Goal: Information Seeking & Learning: Learn about a topic

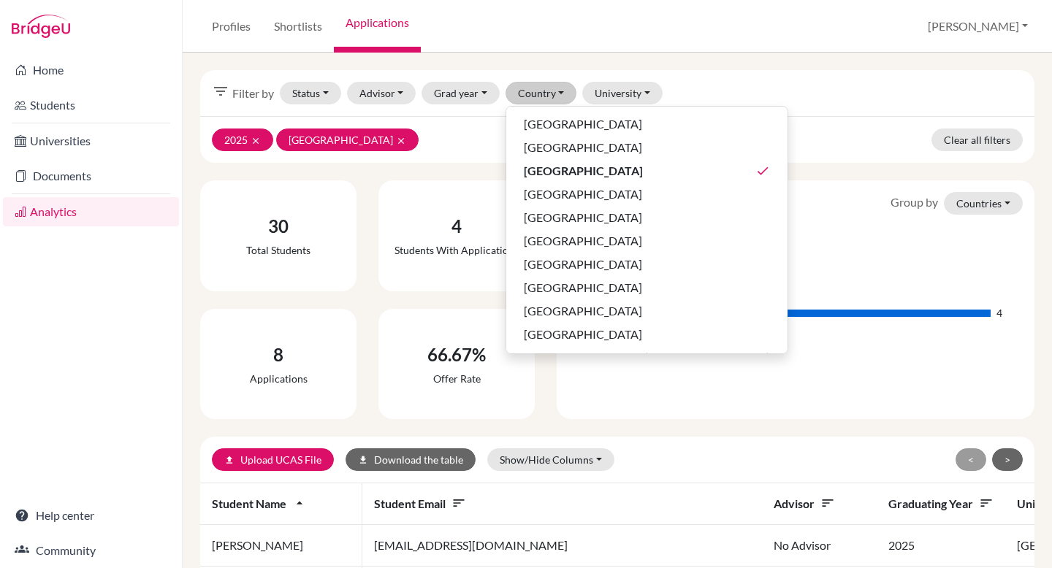
scroll to position [1, 0]
click at [430, 150] on div "2025 clear [GEOGRAPHIC_DATA] clear Clear all filters" at bounding box center [617, 138] width 834 height 47
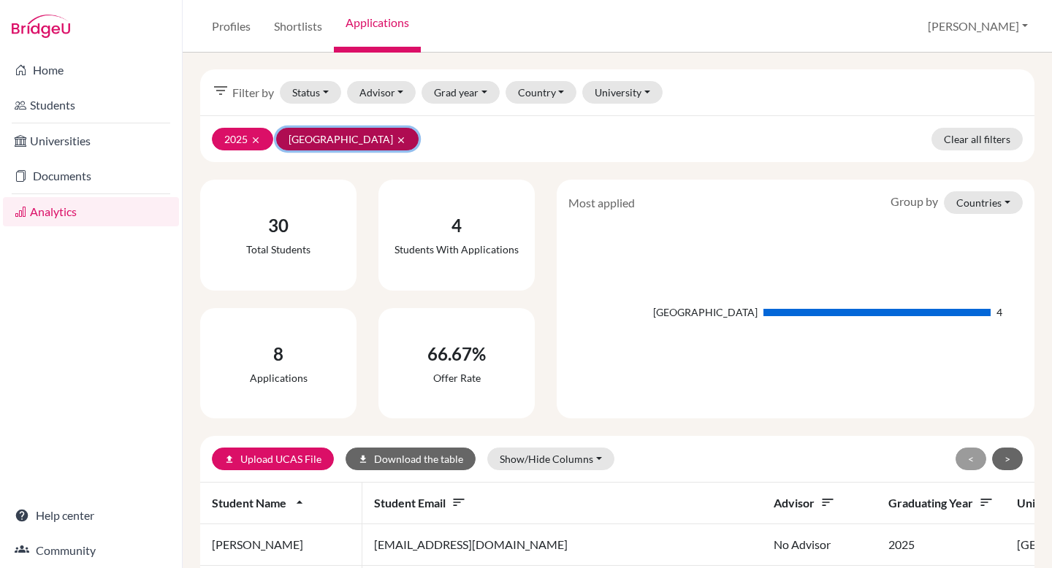
click at [396, 136] on icon "clear" at bounding box center [401, 140] width 10 height 10
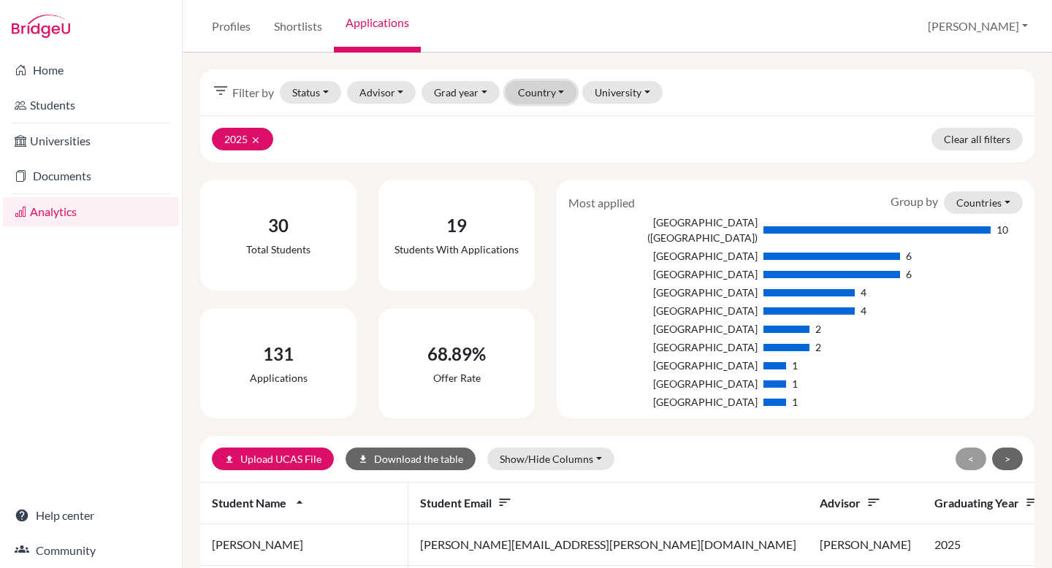
click at [548, 98] on button "Country" at bounding box center [541, 92] width 72 height 23
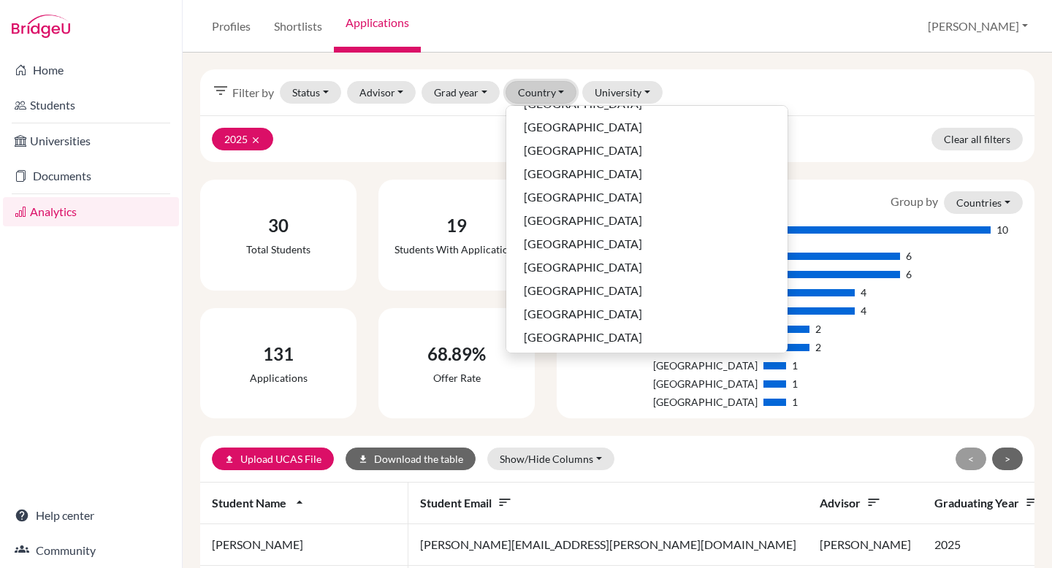
scroll to position [419, 0]
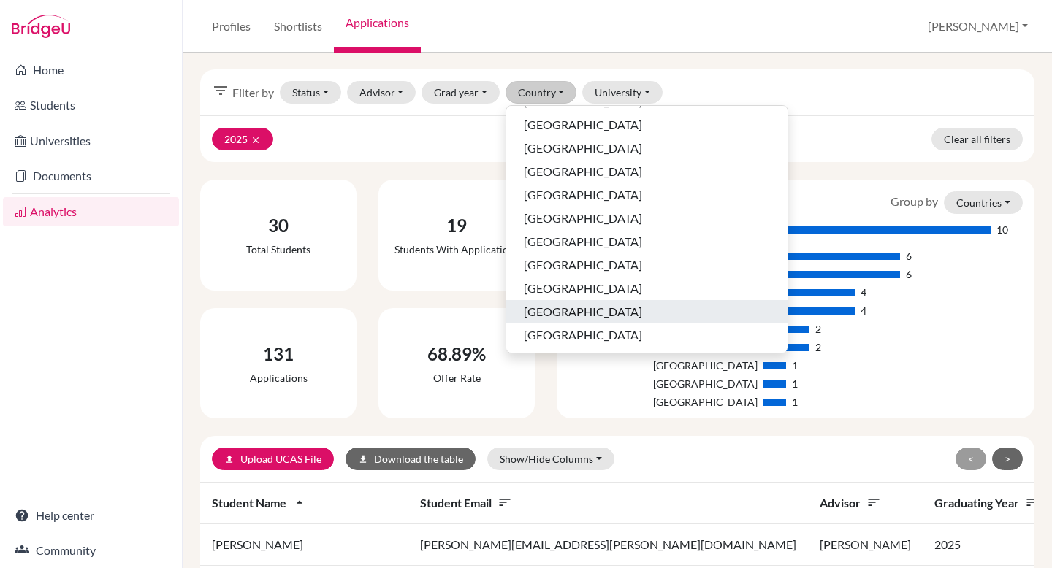
click at [563, 309] on span "[GEOGRAPHIC_DATA]" at bounding box center [583, 312] width 118 height 18
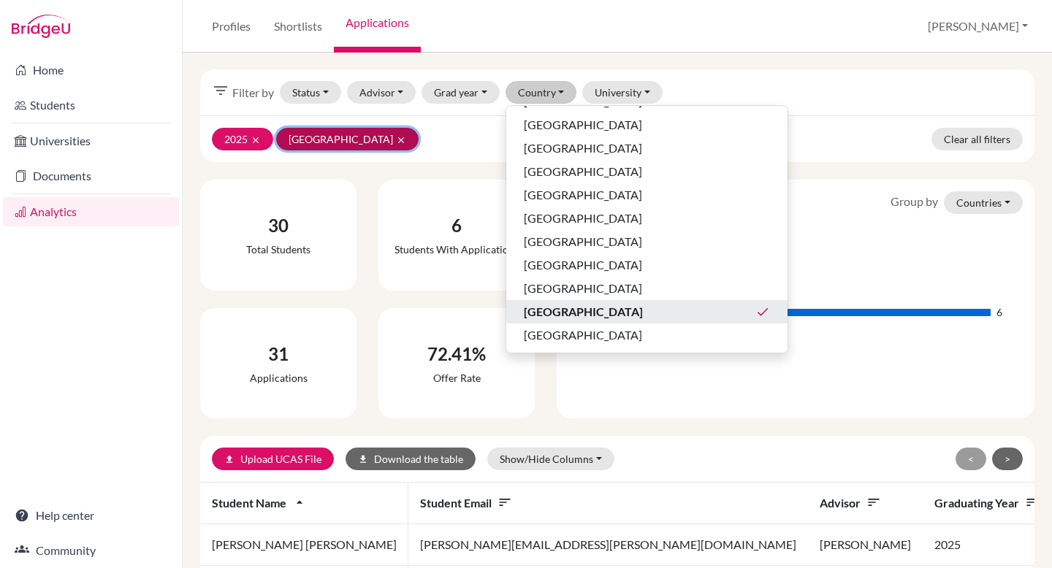
click at [396, 144] on icon "clear" at bounding box center [401, 140] width 10 height 10
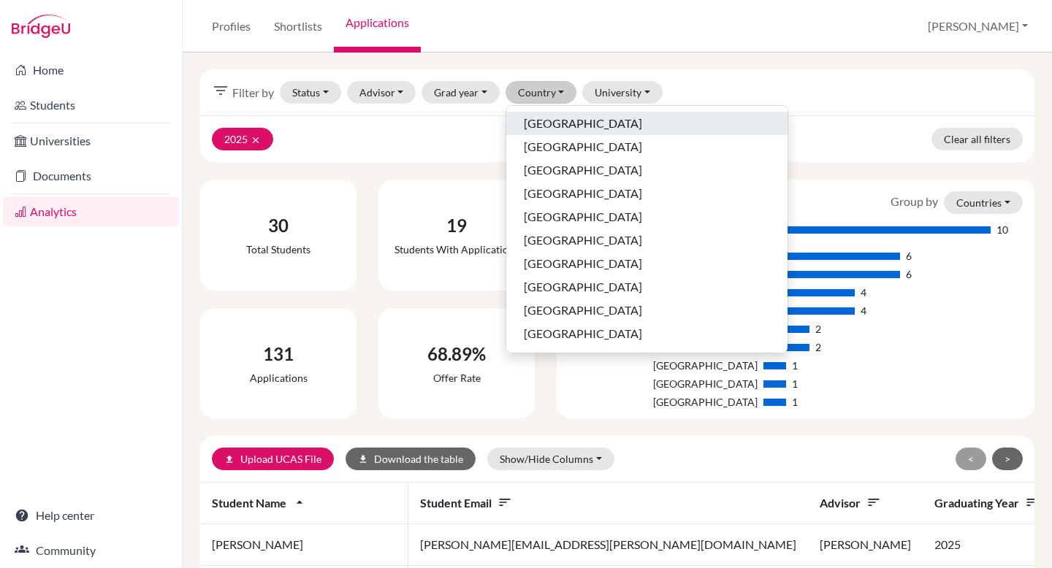
click at [538, 123] on span "[GEOGRAPHIC_DATA]" at bounding box center [583, 124] width 118 height 18
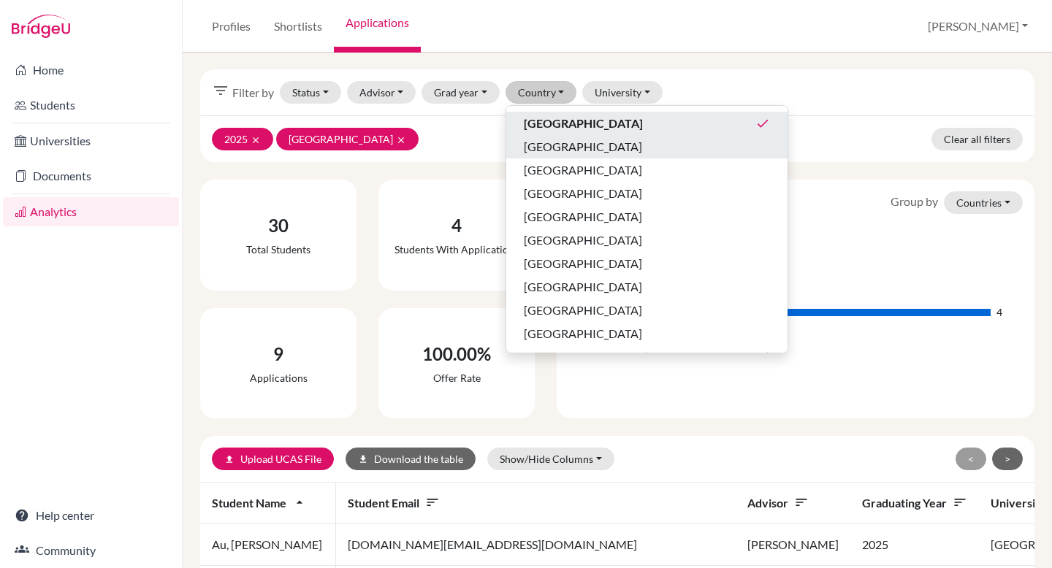
click at [538, 151] on span "[GEOGRAPHIC_DATA]" at bounding box center [583, 147] width 118 height 18
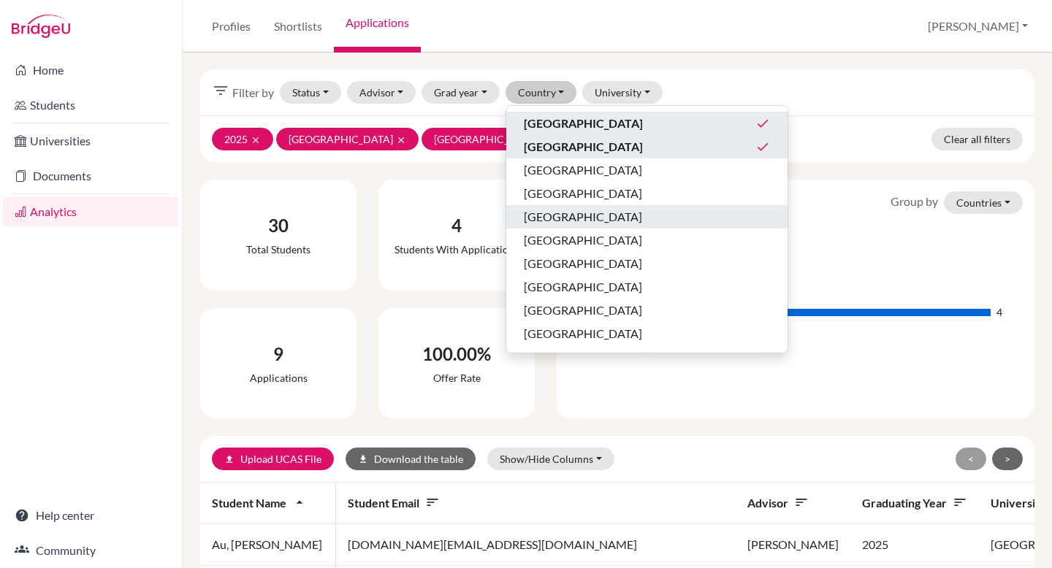
click at [551, 222] on span "[GEOGRAPHIC_DATA]" at bounding box center [583, 217] width 118 height 18
click at [551, 241] on span "[GEOGRAPHIC_DATA]" at bounding box center [583, 240] width 118 height 18
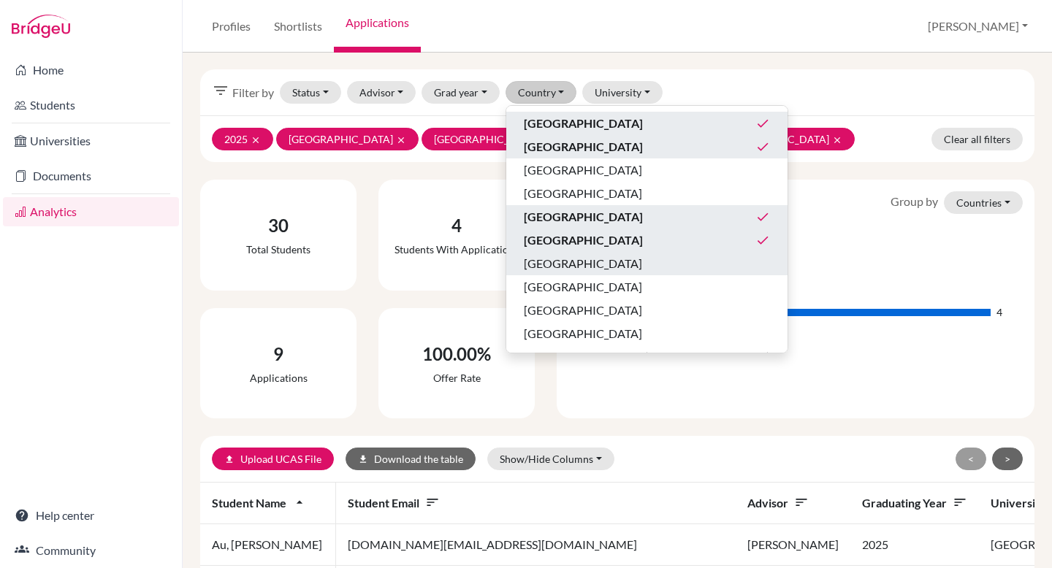
click at [550, 259] on span "[GEOGRAPHIC_DATA]" at bounding box center [583, 264] width 118 height 18
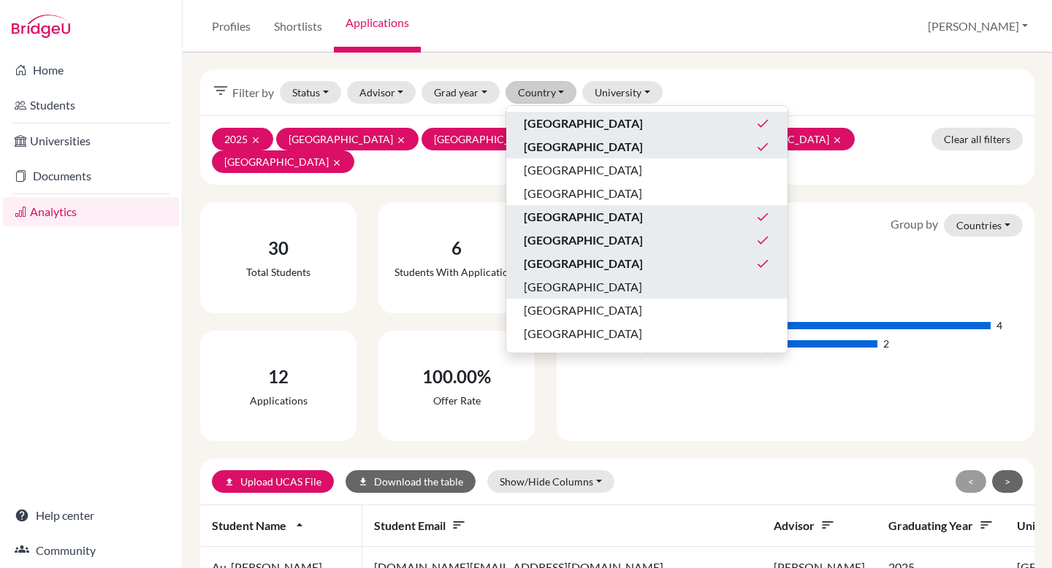
click at [550, 288] on span "[GEOGRAPHIC_DATA]" at bounding box center [583, 287] width 118 height 18
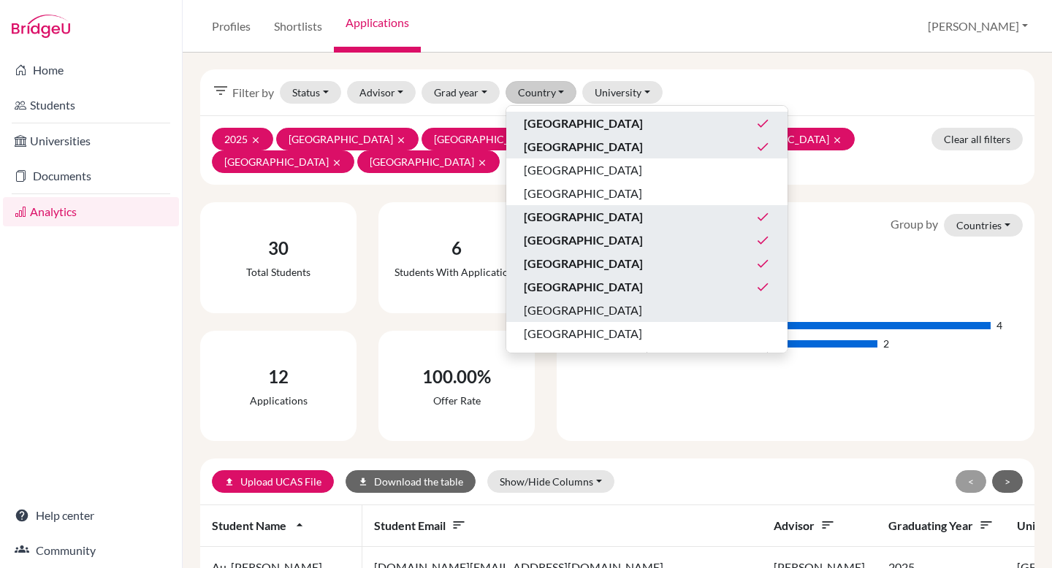
click at [550, 313] on span "[GEOGRAPHIC_DATA]" at bounding box center [583, 311] width 118 height 18
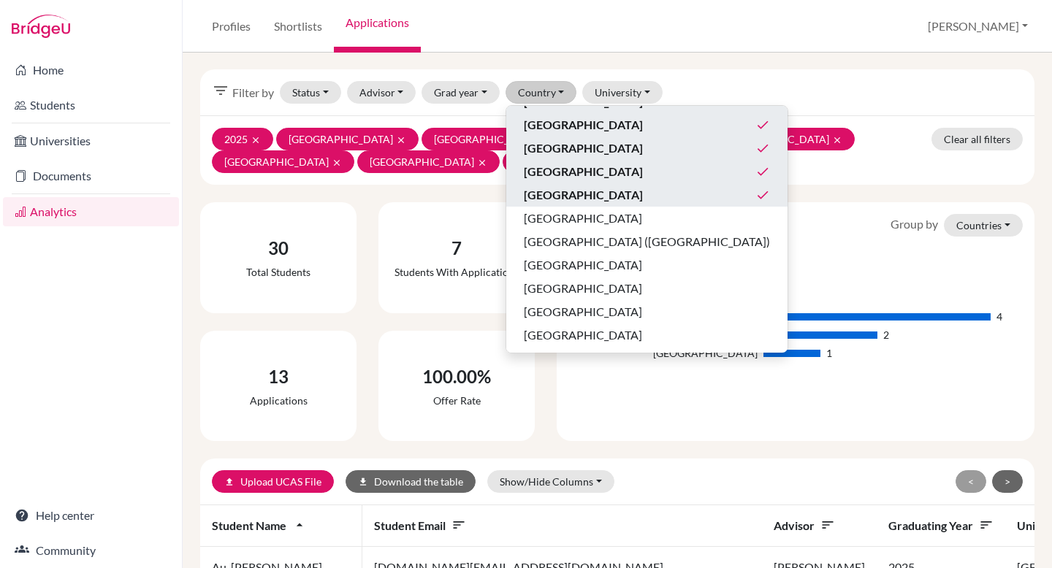
scroll to position [131, 0]
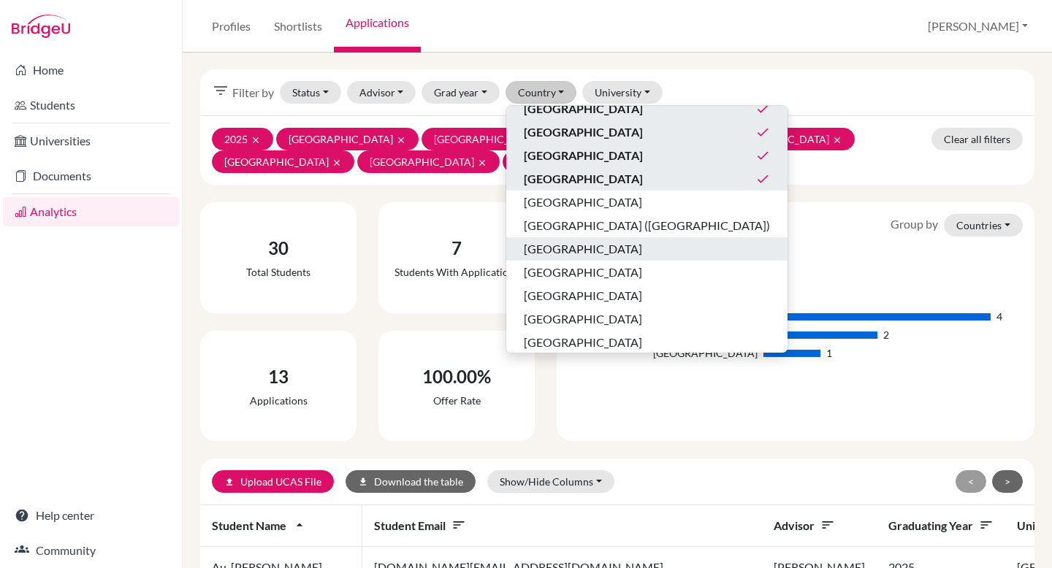
click at [556, 253] on span "[GEOGRAPHIC_DATA]" at bounding box center [583, 249] width 118 height 18
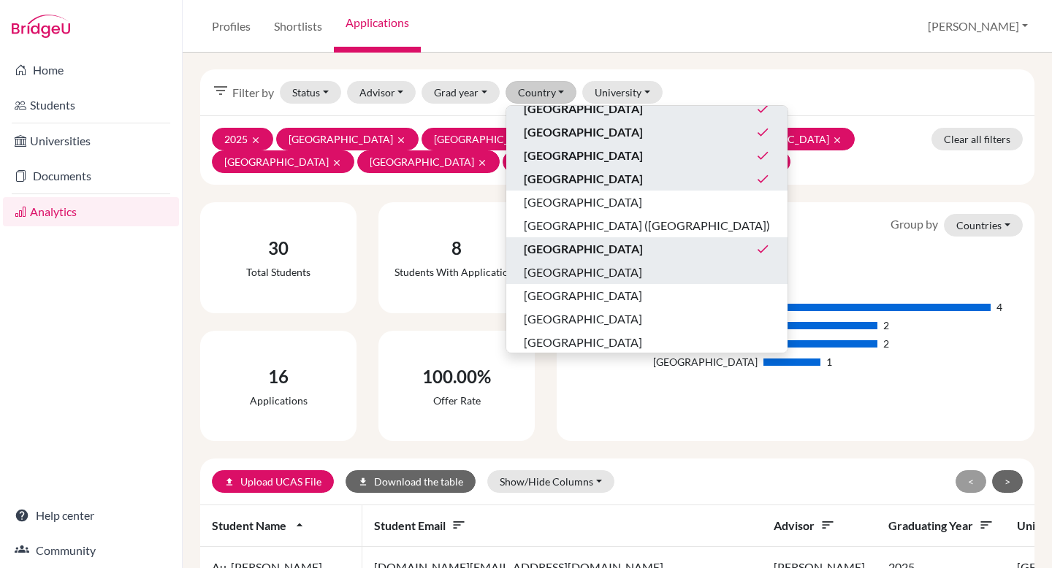
click at [553, 280] on div "[GEOGRAPHIC_DATA]" at bounding box center [647, 273] width 246 height 18
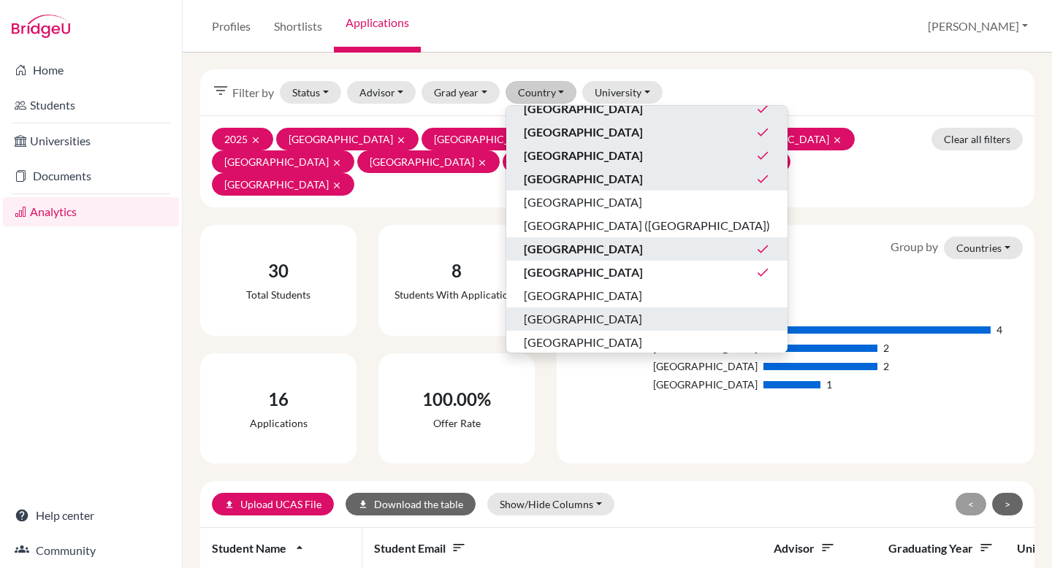
click at [554, 310] on span "[GEOGRAPHIC_DATA]" at bounding box center [583, 319] width 118 height 18
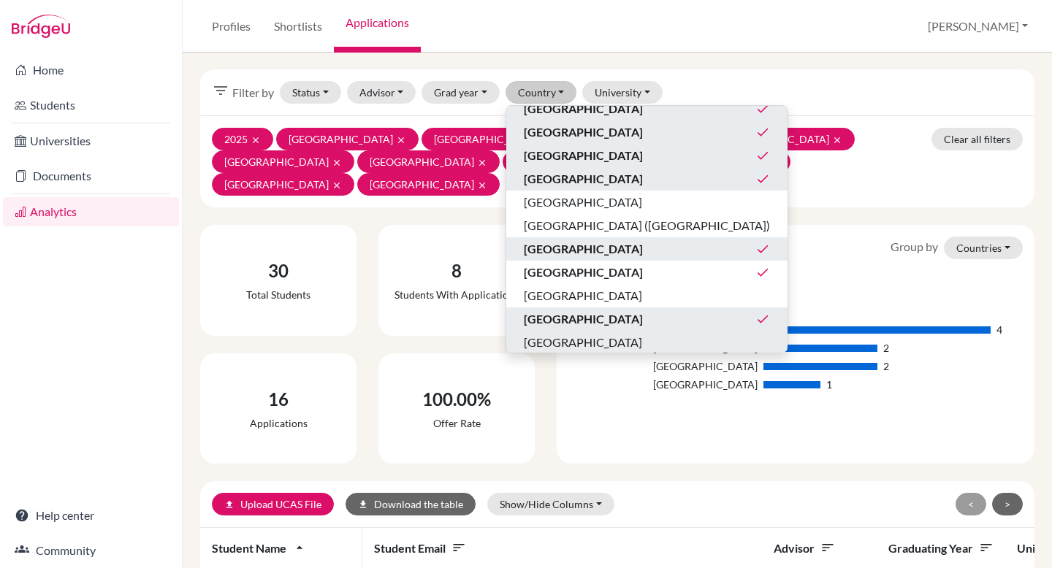
click at [554, 346] on span "[GEOGRAPHIC_DATA]" at bounding box center [583, 343] width 118 height 18
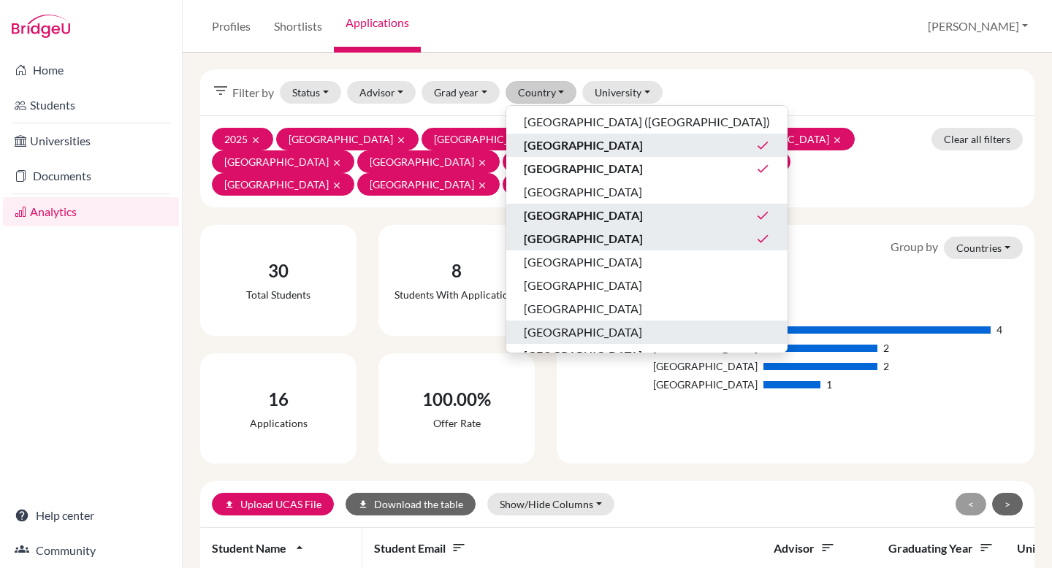
scroll to position [236, 0]
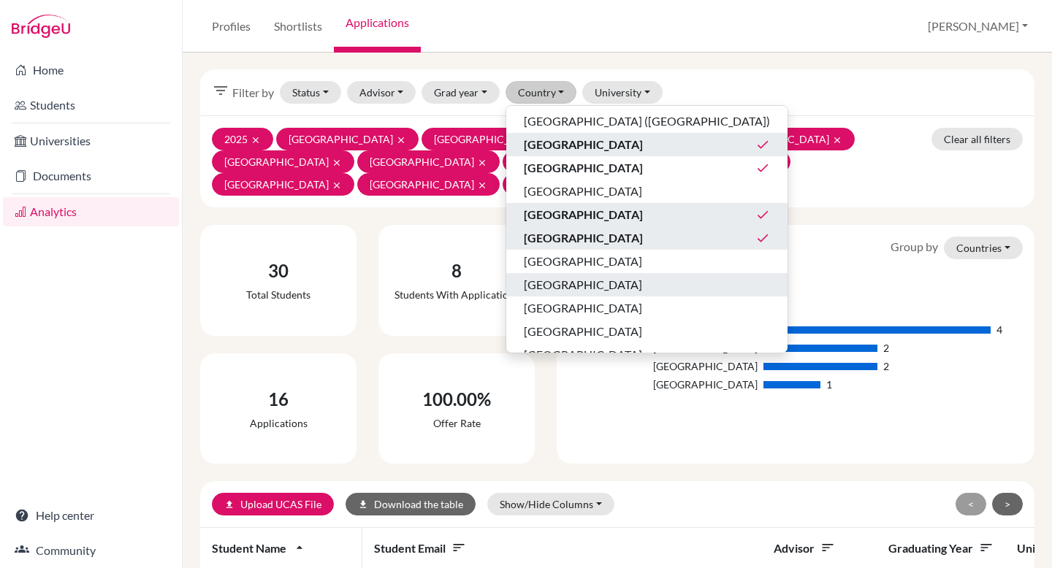
click at [543, 281] on span "[GEOGRAPHIC_DATA]" at bounding box center [583, 285] width 118 height 18
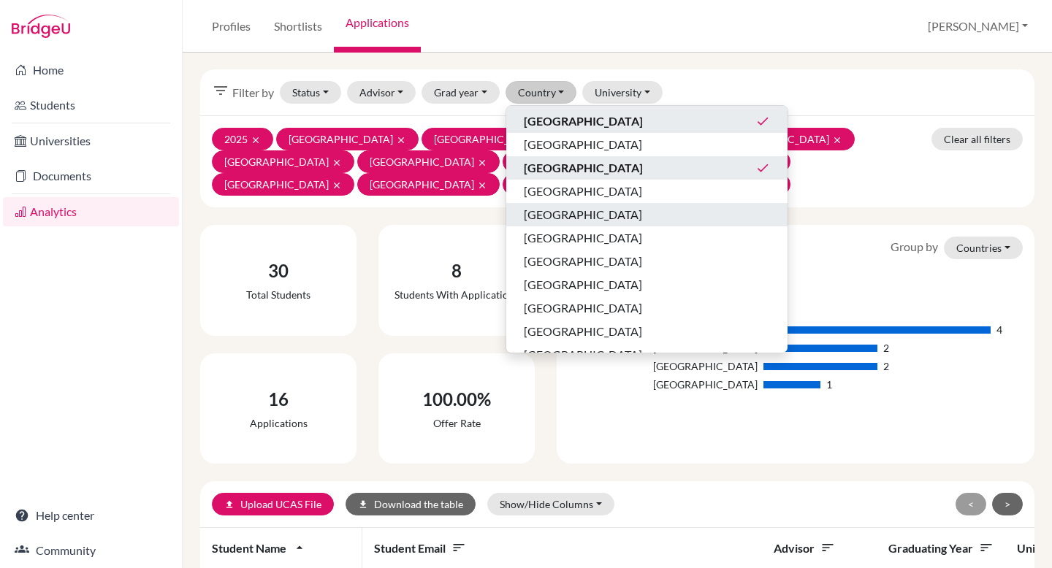
scroll to position [356, 0]
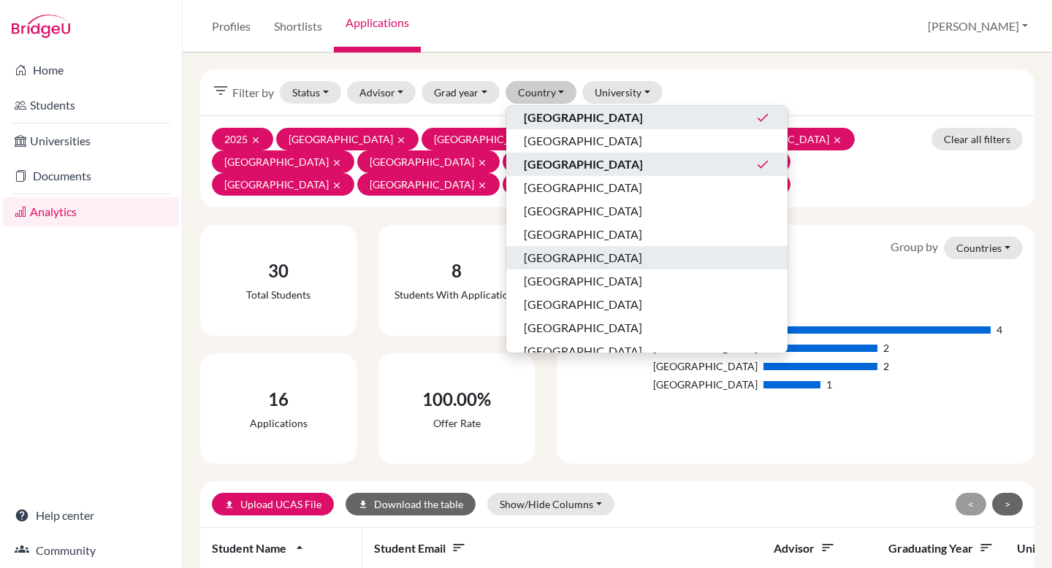
click at [541, 256] on span "[GEOGRAPHIC_DATA]" at bounding box center [583, 258] width 118 height 18
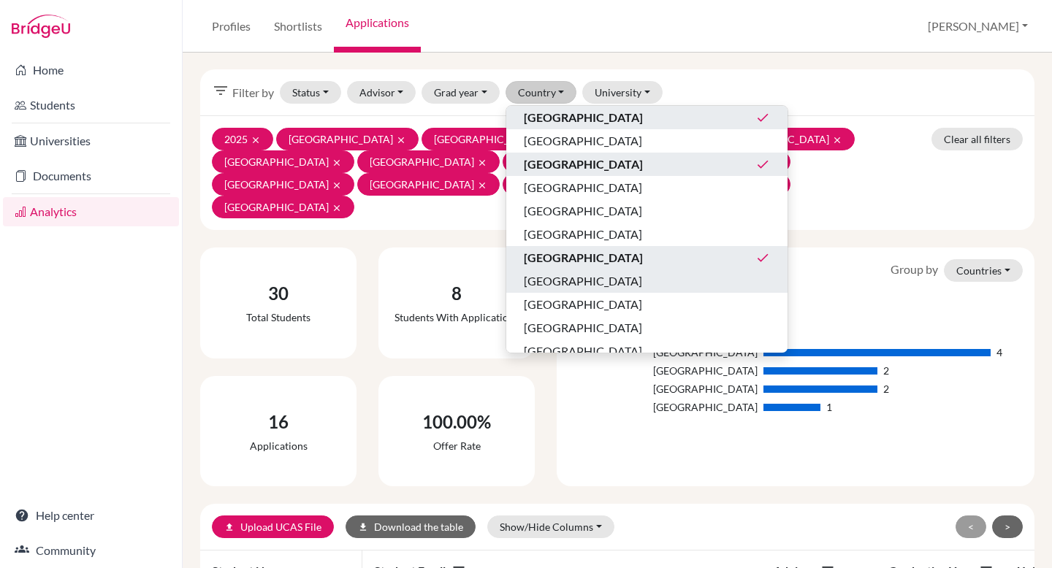
click at [538, 281] on span "[GEOGRAPHIC_DATA]" at bounding box center [583, 281] width 118 height 18
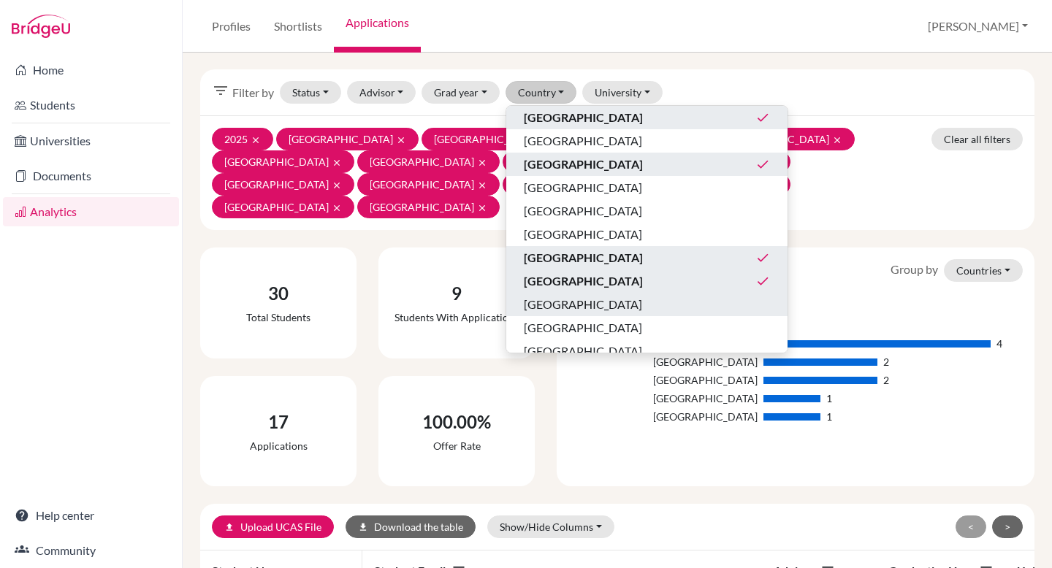
click at [537, 297] on span "[GEOGRAPHIC_DATA]" at bounding box center [583, 305] width 118 height 18
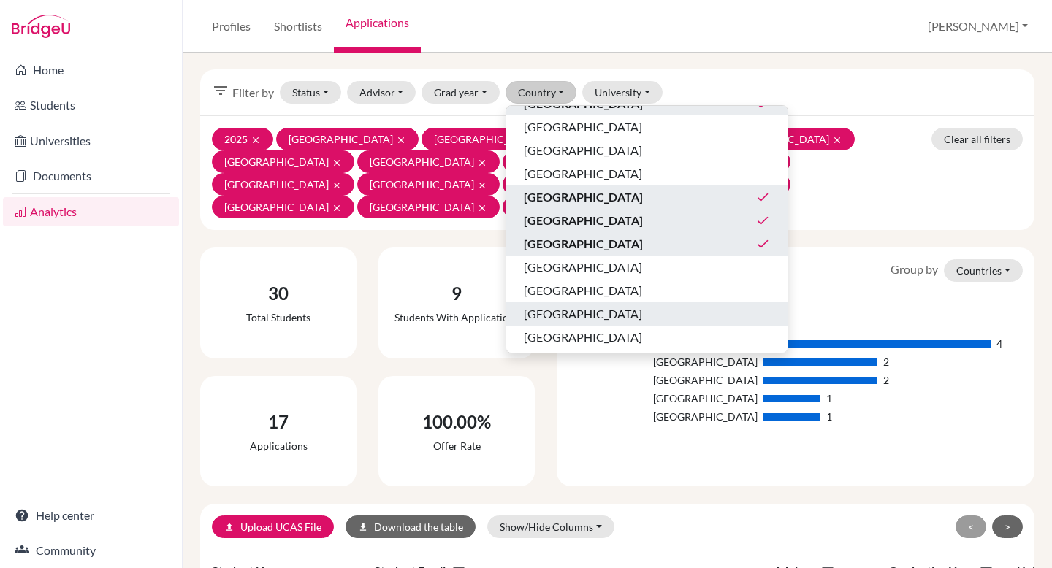
scroll to position [419, 0]
click at [705, 70] on div "filter_list Filter by Status Not sent Sent Successful Attending Advisor [PERSON…" at bounding box center [617, 92] width 834 height 46
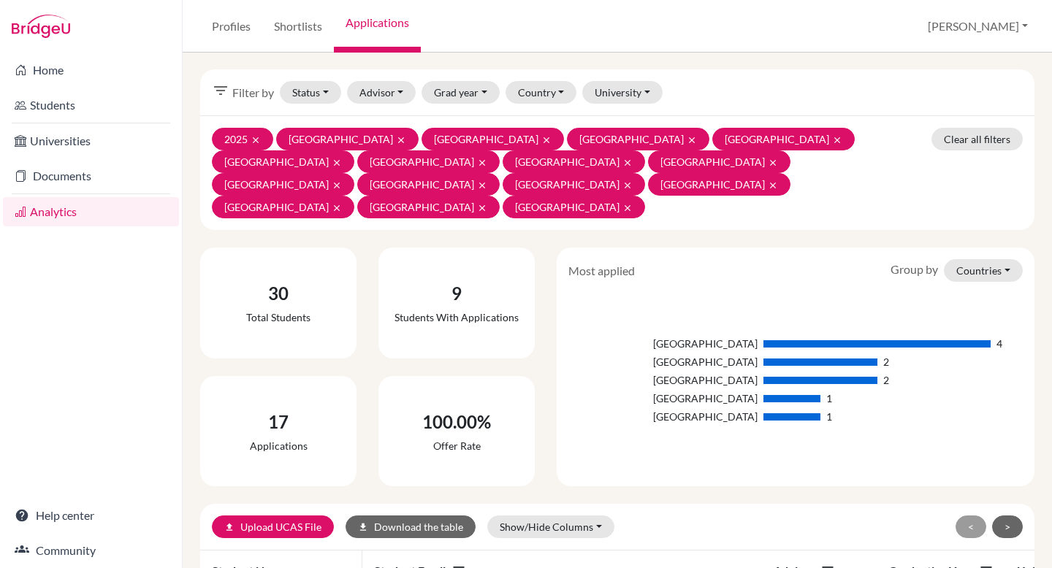
scroll to position [13, 0]
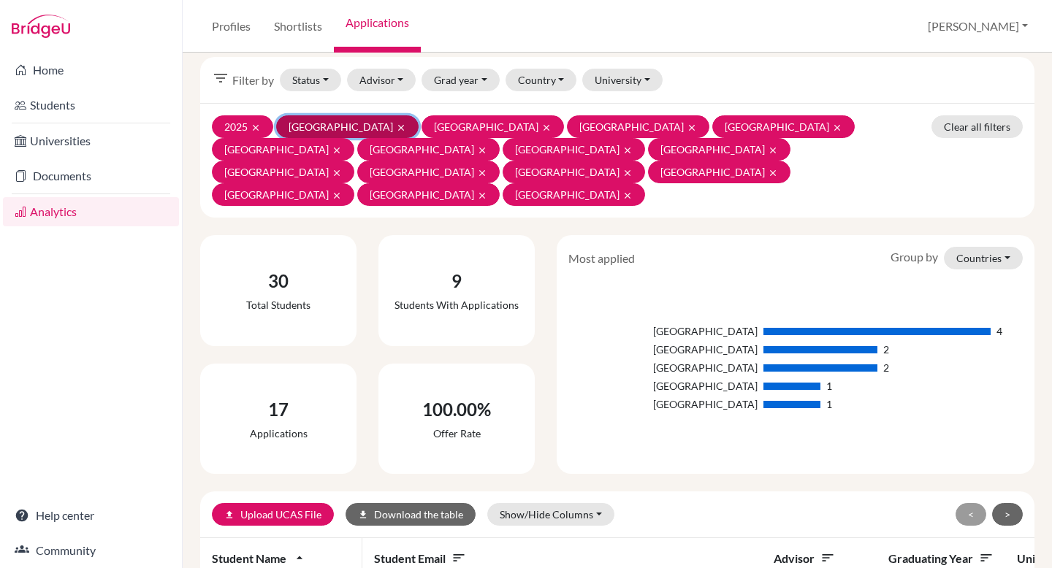
click at [396, 126] on icon "clear" at bounding box center [401, 128] width 10 height 10
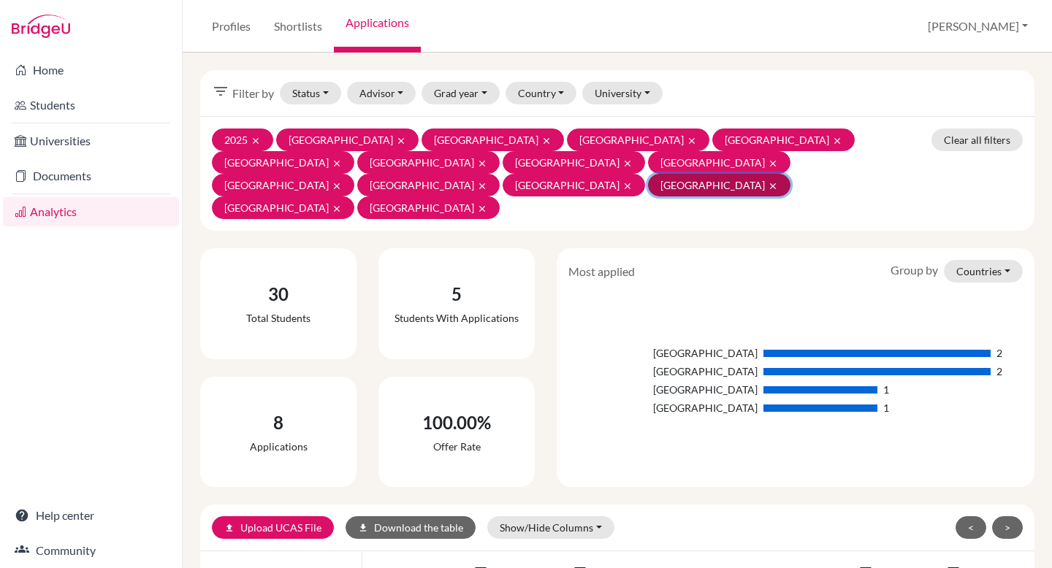
click at [768, 181] on icon "clear" at bounding box center [773, 186] width 10 height 10
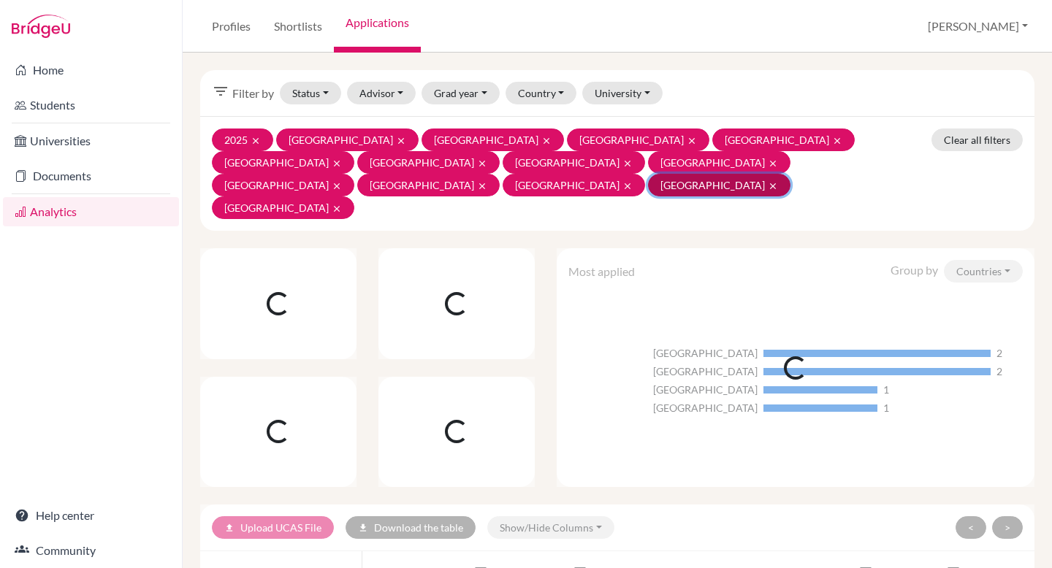
click at [648, 174] on button "Sweden clear" at bounding box center [719, 185] width 142 height 23
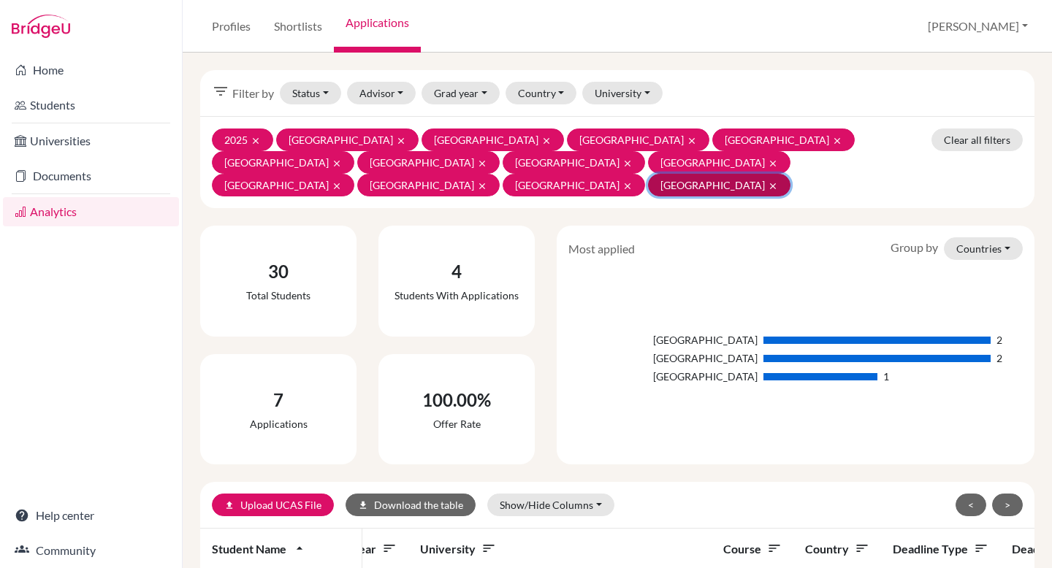
click at [648, 174] on button "[GEOGRAPHIC_DATA] clear" at bounding box center [719, 185] width 142 height 23
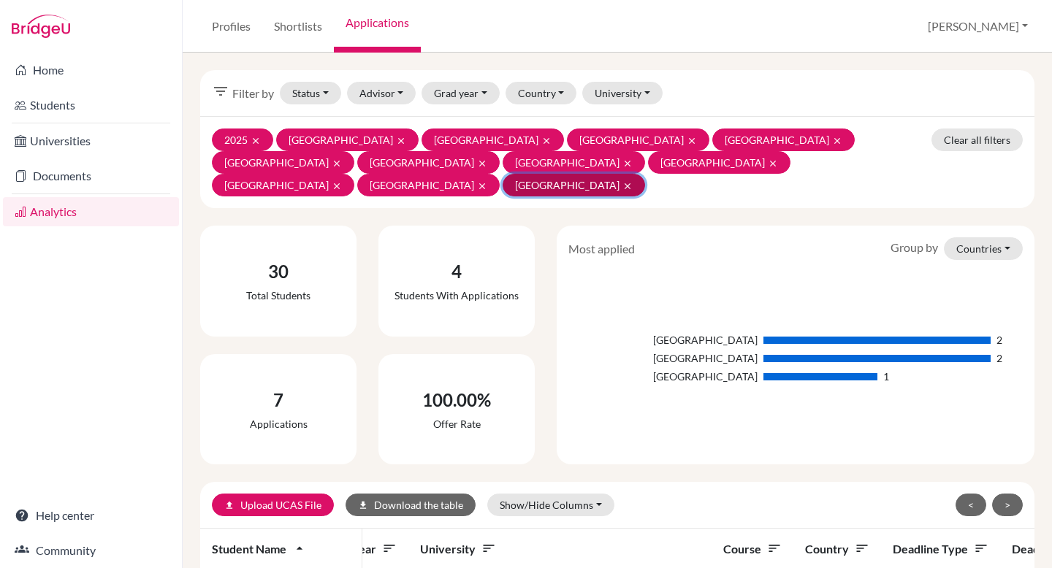
click at [622, 181] on icon "clear" at bounding box center [627, 186] width 10 height 10
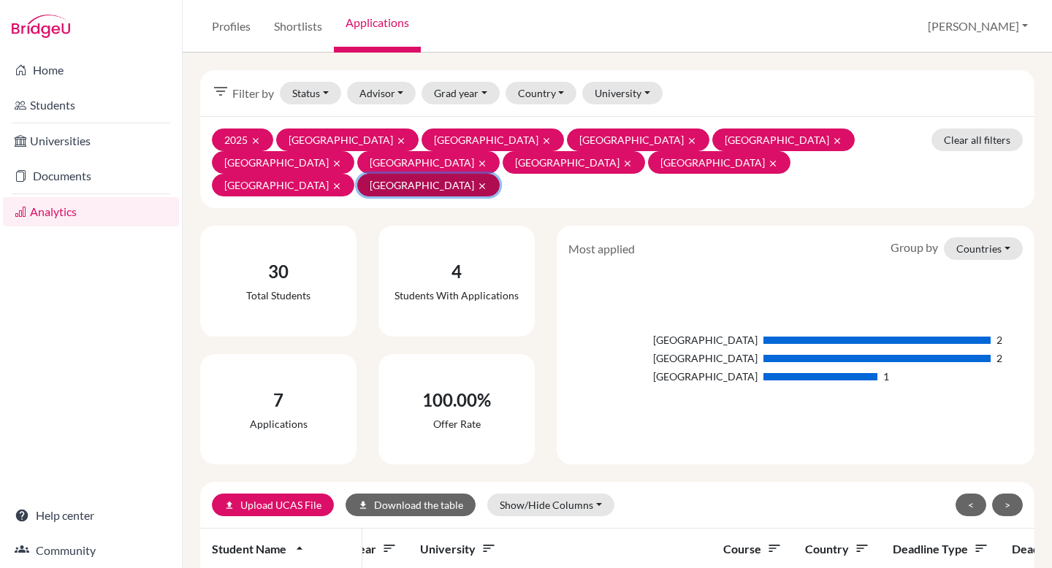
click at [378, 174] on button "Netherlands clear" at bounding box center [428, 185] width 142 height 23
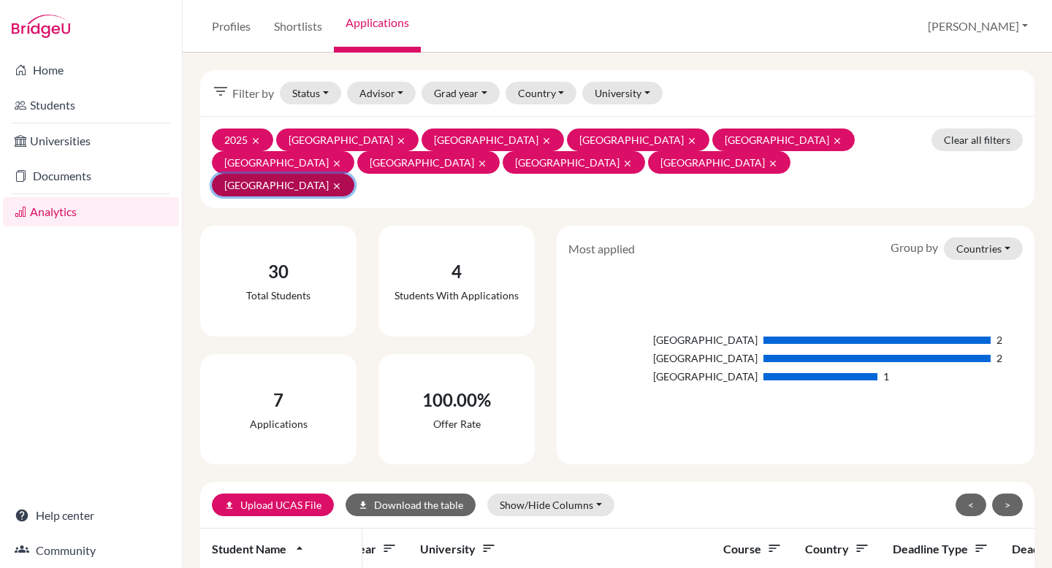
click at [332, 181] on icon "clear" at bounding box center [337, 186] width 10 height 10
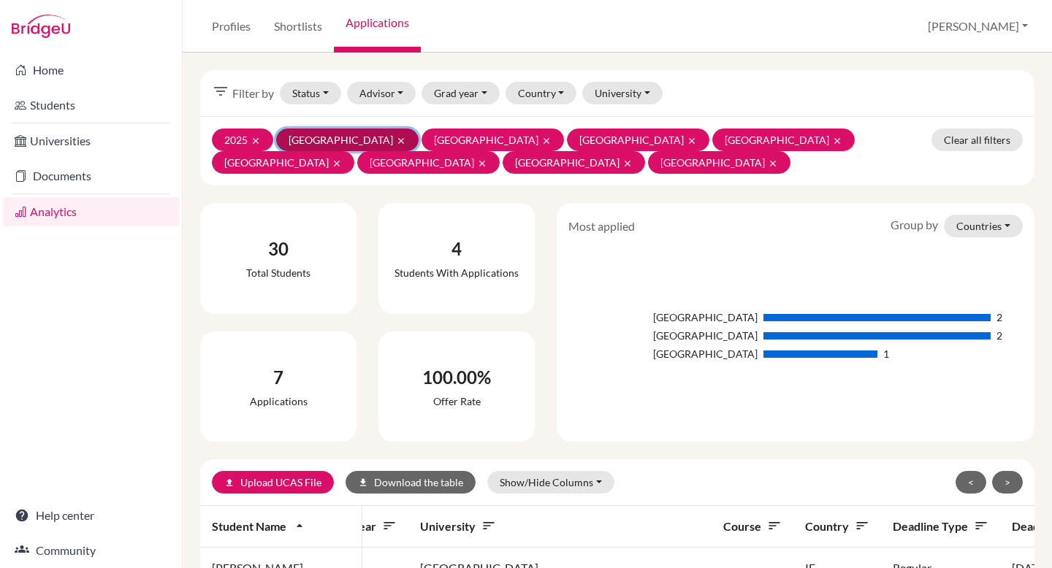
click at [396, 140] on icon "clear" at bounding box center [401, 141] width 10 height 10
click at [396, 138] on icon "clear" at bounding box center [401, 141] width 10 height 10
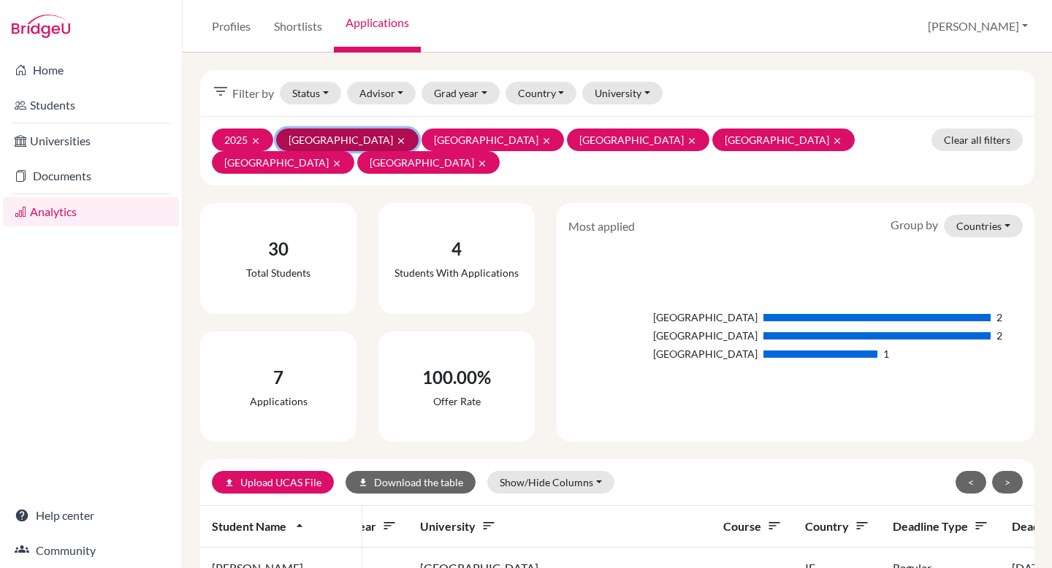
click at [396, 139] on icon "clear" at bounding box center [401, 141] width 10 height 10
click at [396, 136] on icon "clear" at bounding box center [401, 141] width 10 height 10
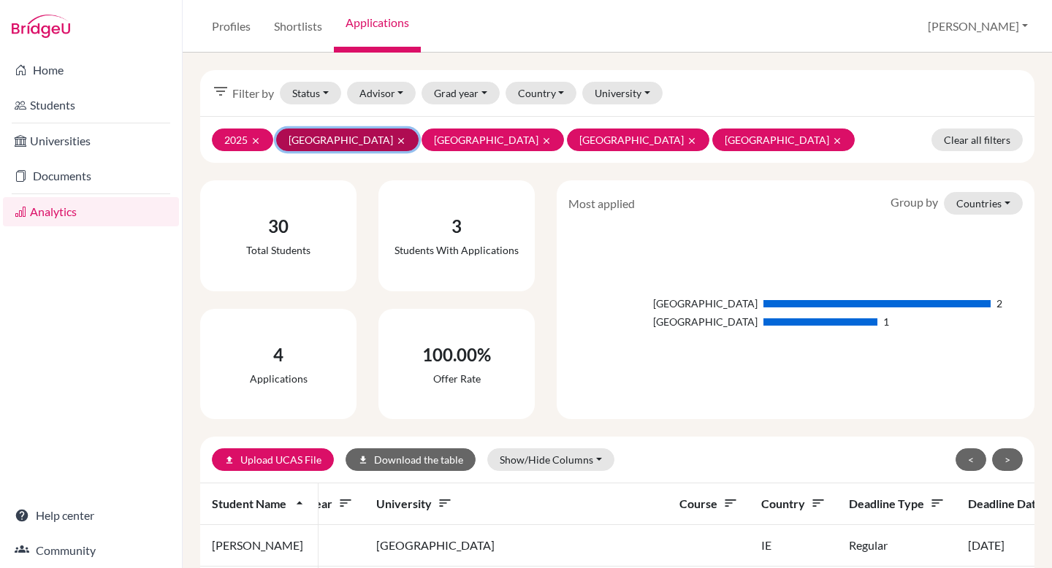
click at [396, 137] on icon "clear" at bounding box center [401, 141] width 10 height 10
click at [396, 140] on icon "clear" at bounding box center [401, 141] width 10 height 10
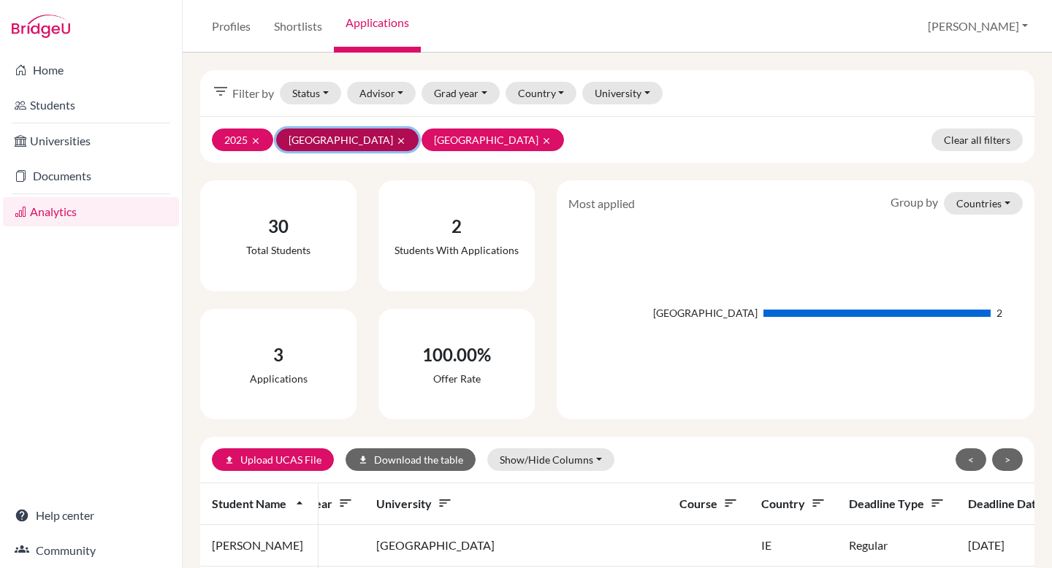
click at [396, 139] on icon "clear" at bounding box center [401, 141] width 10 height 10
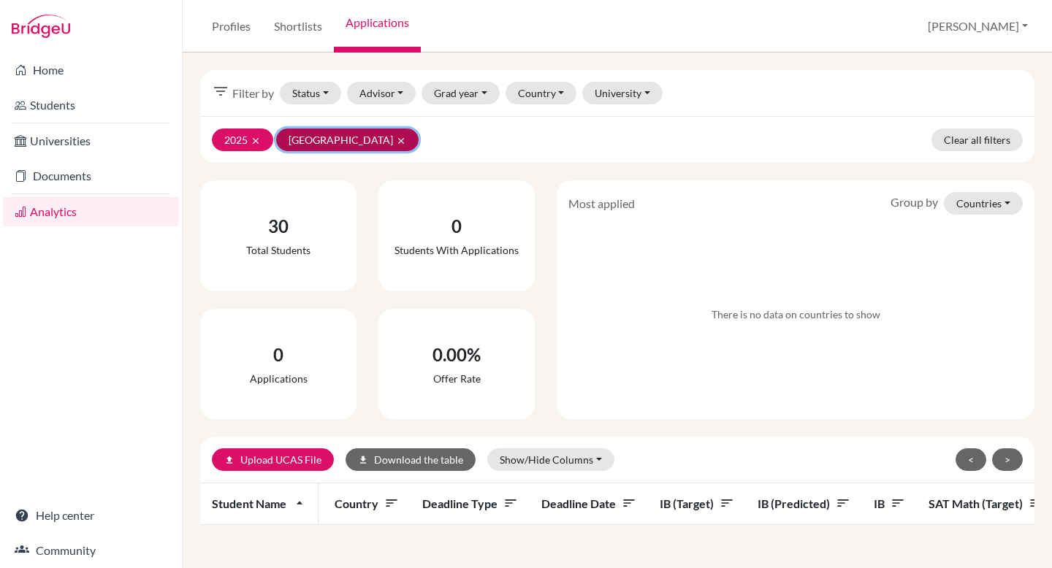
click at [396, 137] on icon "clear" at bounding box center [401, 141] width 10 height 10
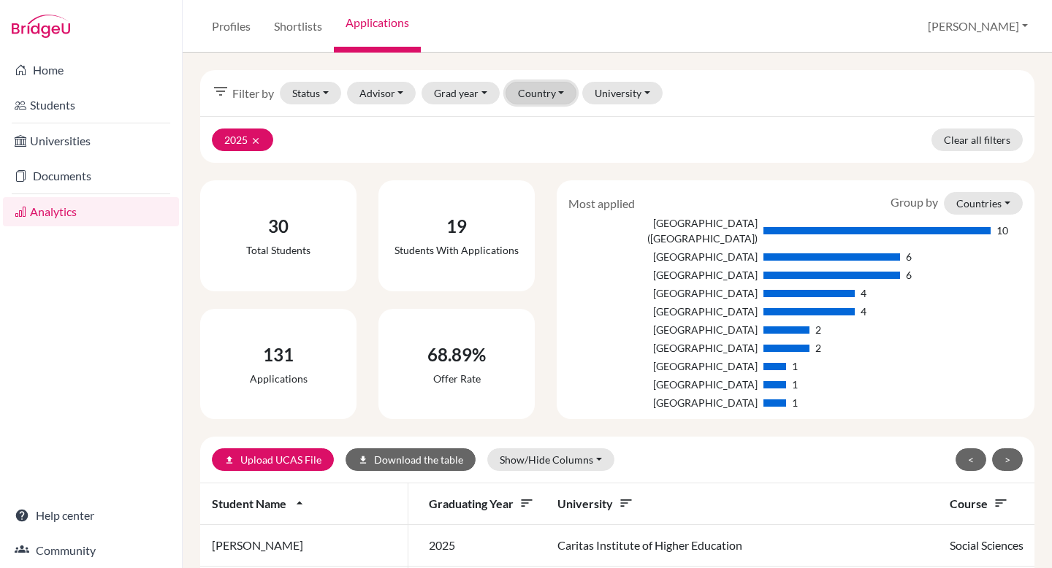
click at [526, 101] on button "Country" at bounding box center [541, 93] width 72 height 23
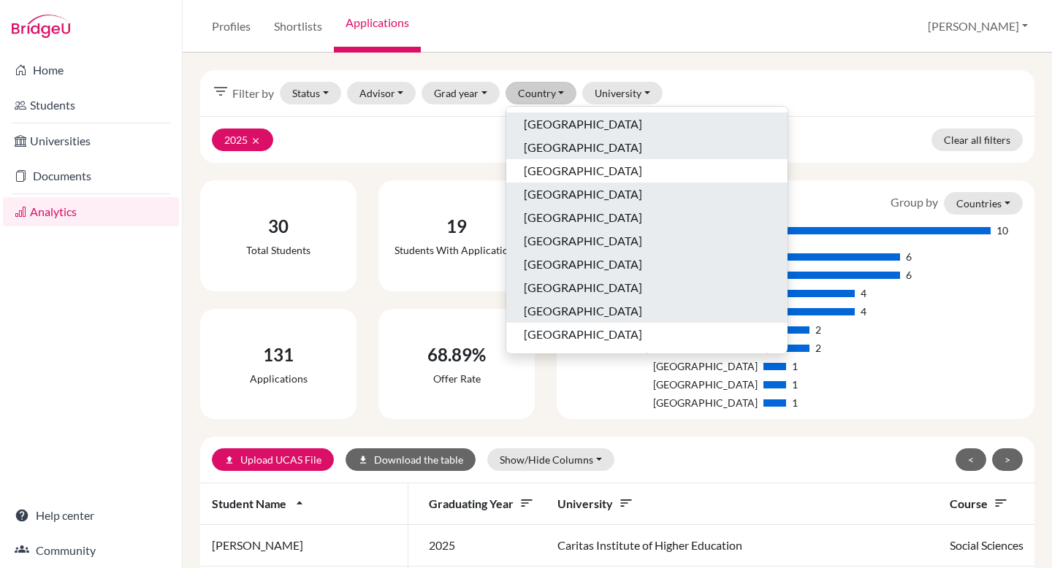
click at [518, 190] on button "[GEOGRAPHIC_DATA]" at bounding box center [646, 194] width 281 height 23
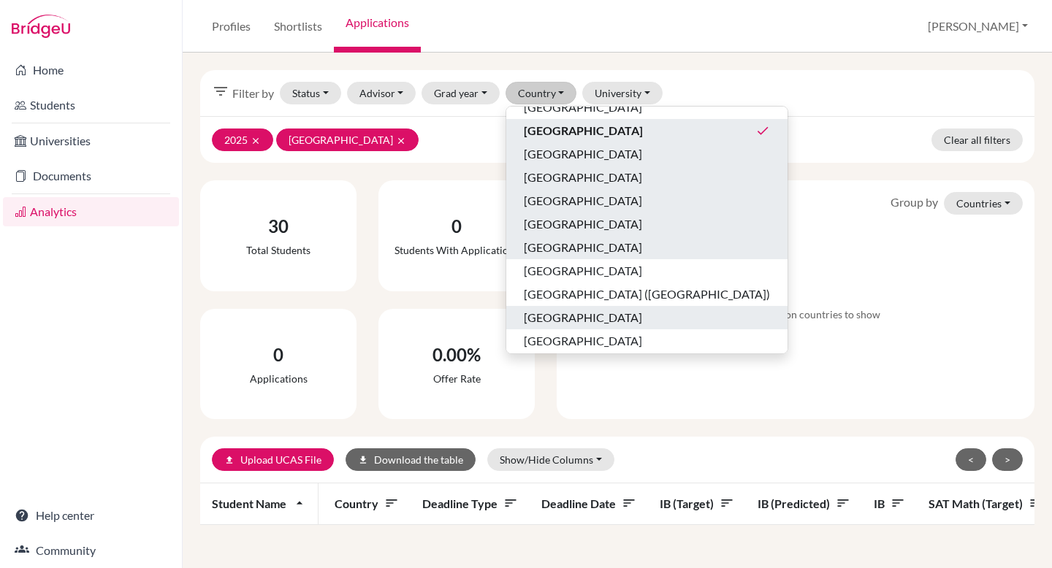
scroll to position [67, 0]
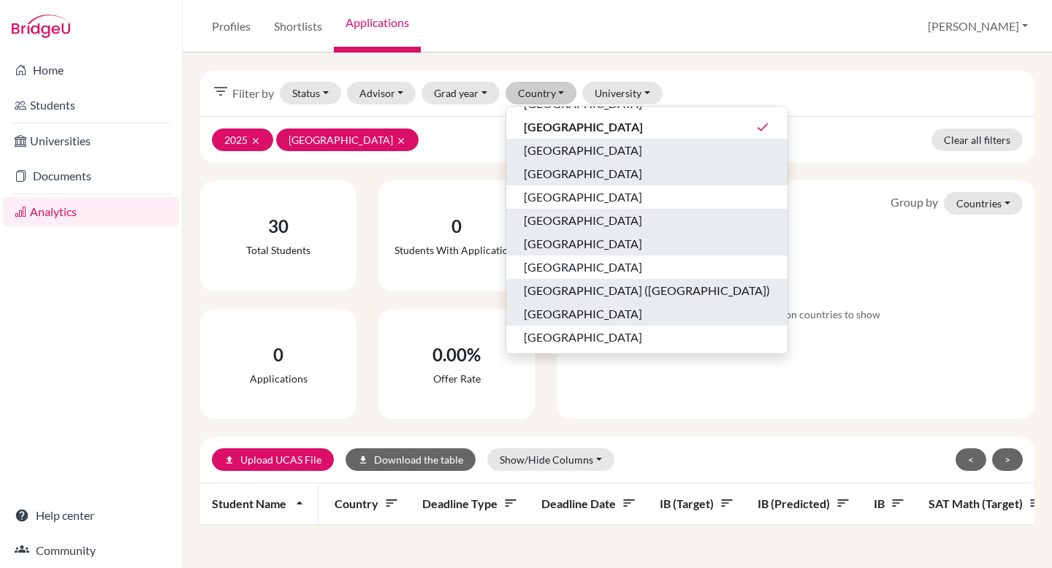
click at [517, 289] on button "[GEOGRAPHIC_DATA] ([GEOGRAPHIC_DATA])" at bounding box center [646, 290] width 281 height 23
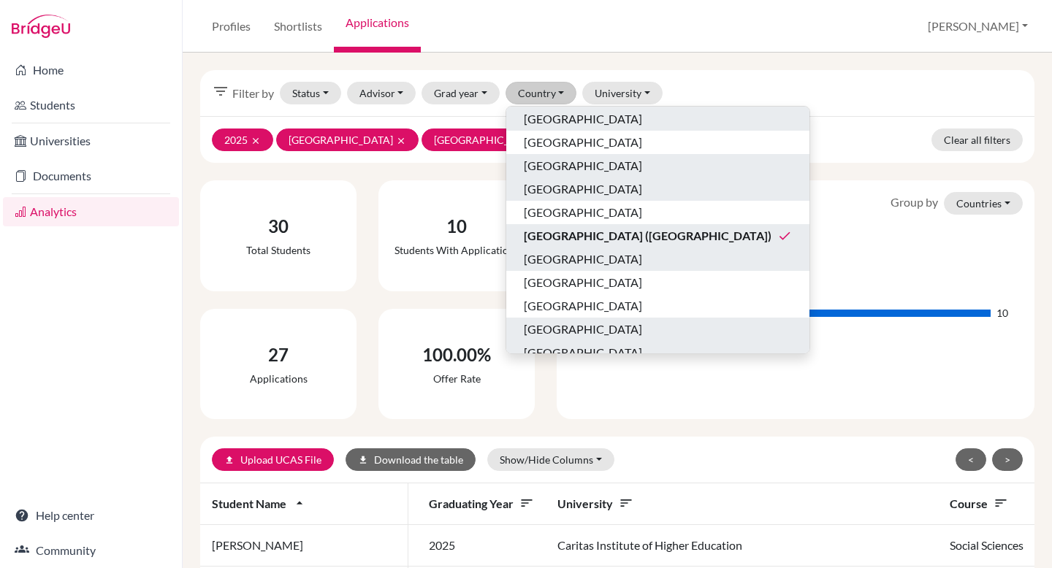
scroll to position [126, 0]
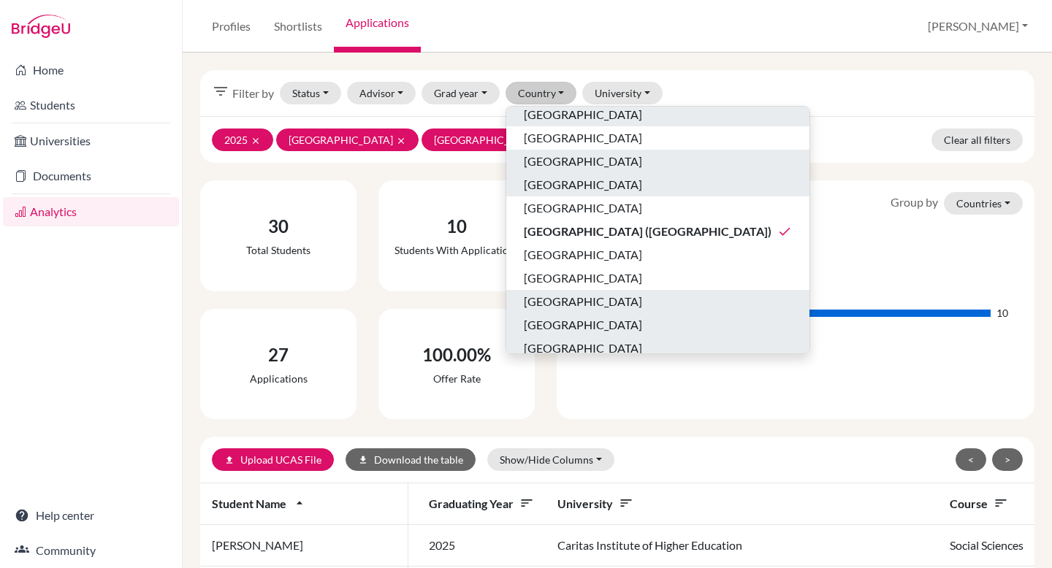
click at [518, 296] on button "[GEOGRAPHIC_DATA]" at bounding box center [657, 301] width 303 height 23
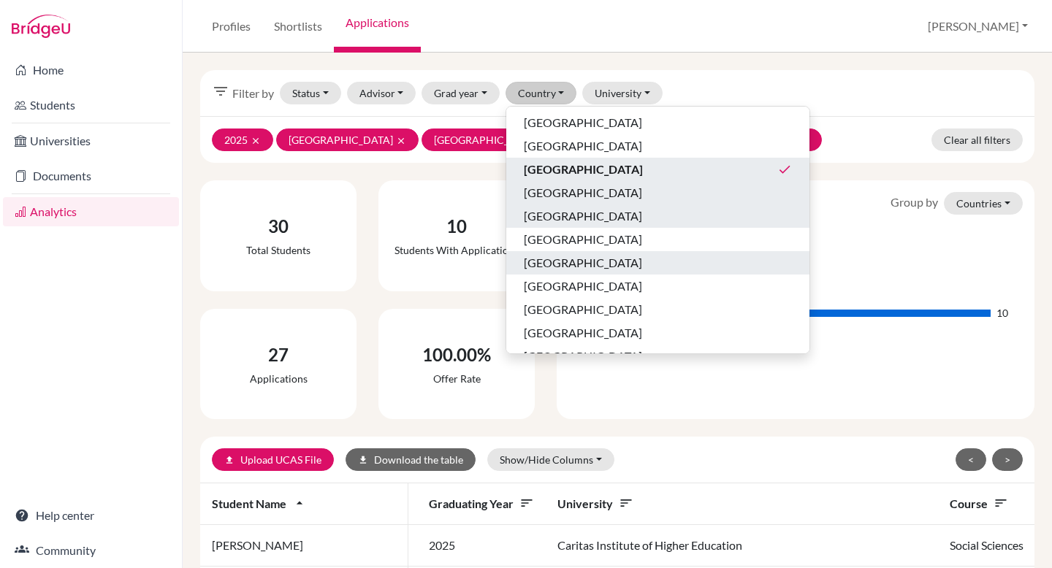
scroll to position [271, 0]
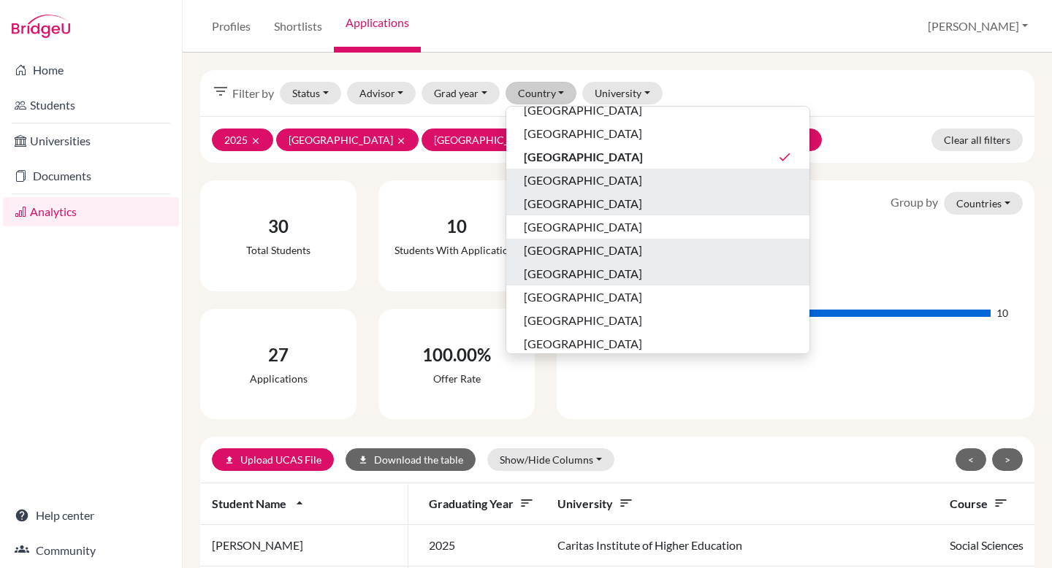
click at [513, 269] on button "[GEOGRAPHIC_DATA]" at bounding box center [657, 273] width 303 height 23
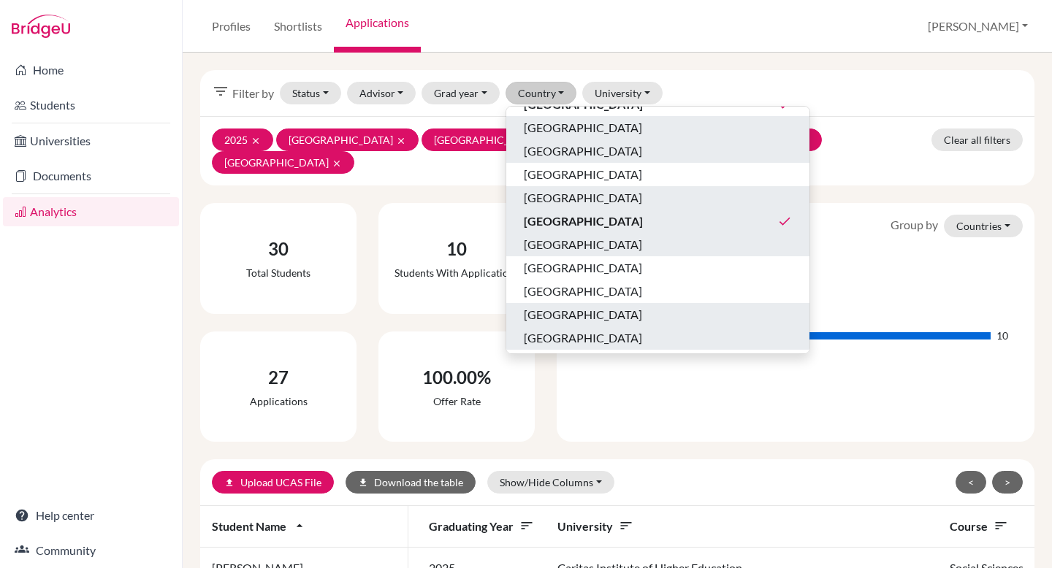
scroll to position [325, 0]
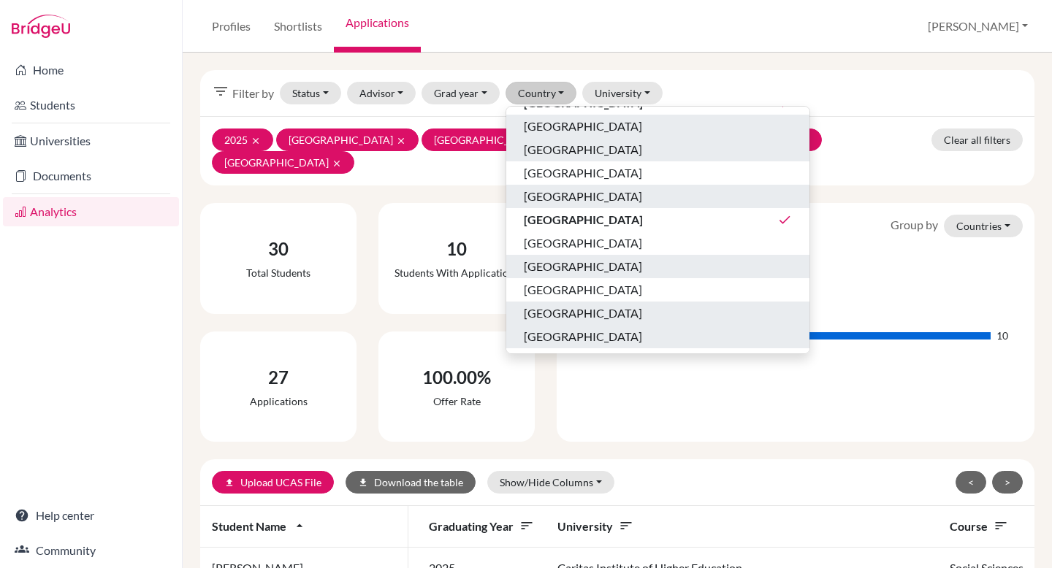
click at [516, 259] on button "[GEOGRAPHIC_DATA]" at bounding box center [657, 266] width 303 height 23
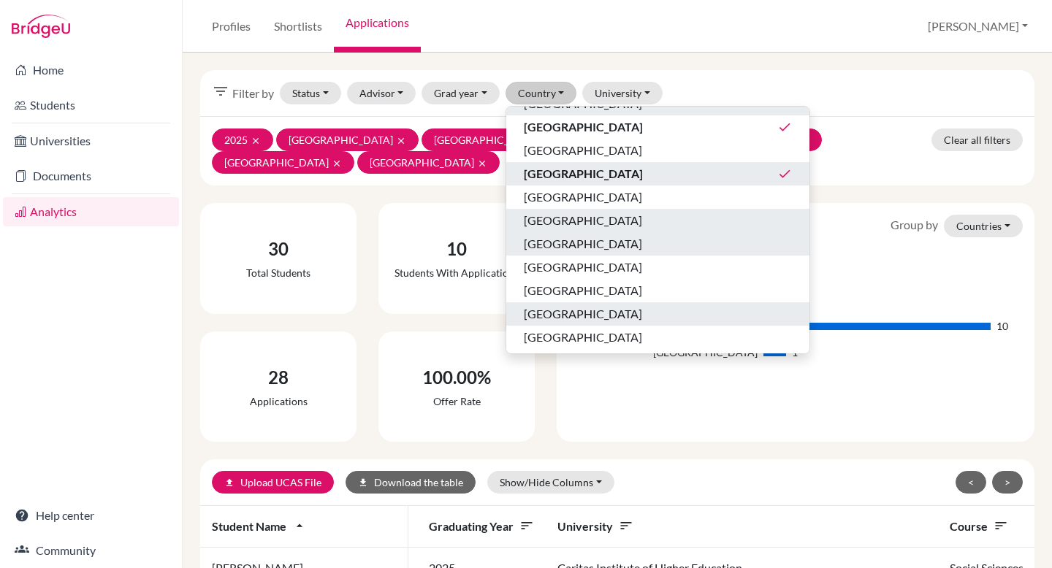
scroll to position [419, 0]
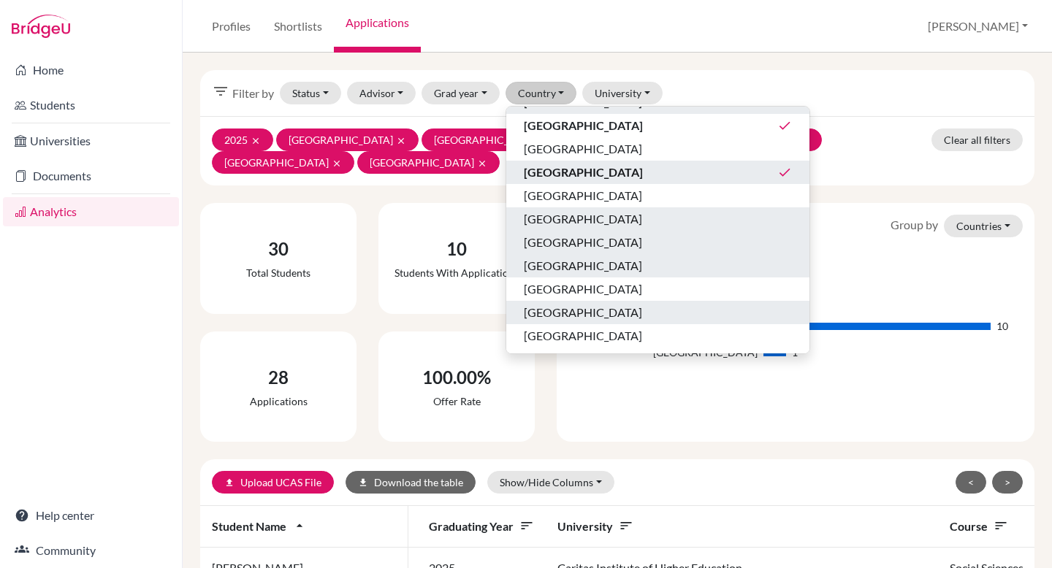
click at [516, 259] on button "[GEOGRAPHIC_DATA]" at bounding box center [657, 265] width 303 height 23
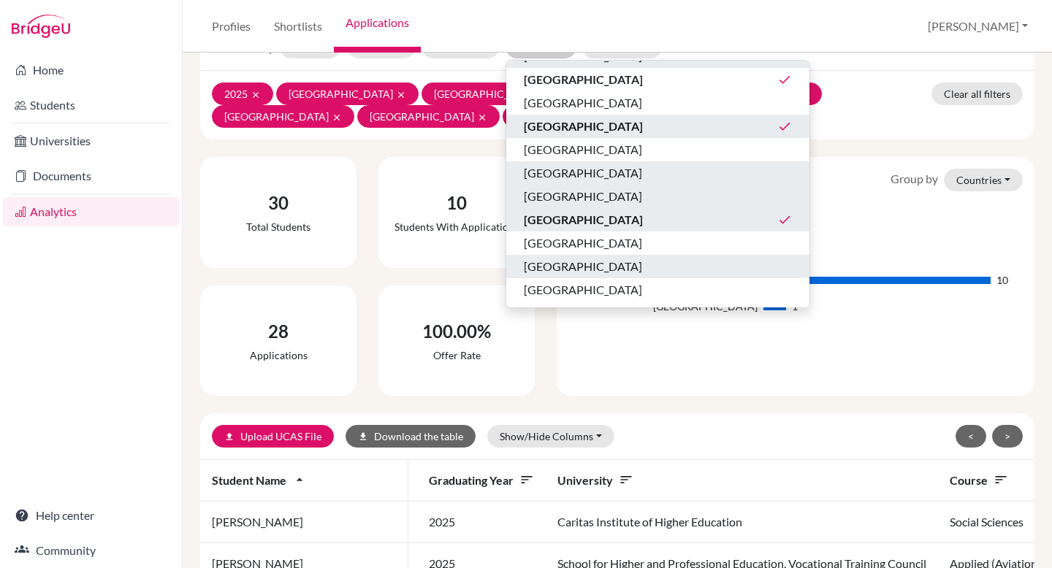
scroll to position [47, 0]
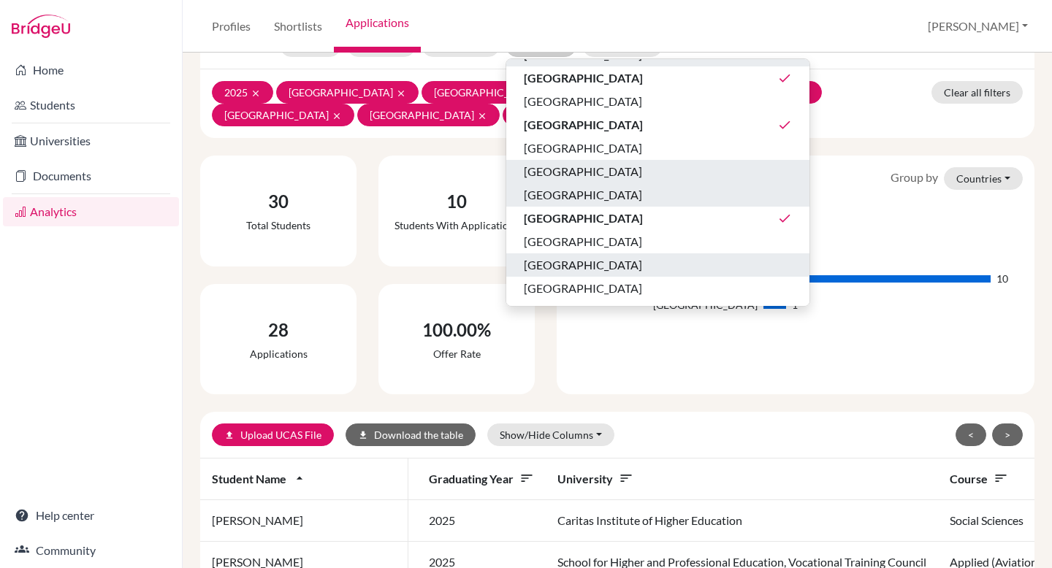
click at [723, 167] on div "Most applied Group by Countries Universities Courses Countries" at bounding box center [795, 178] width 476 height 23
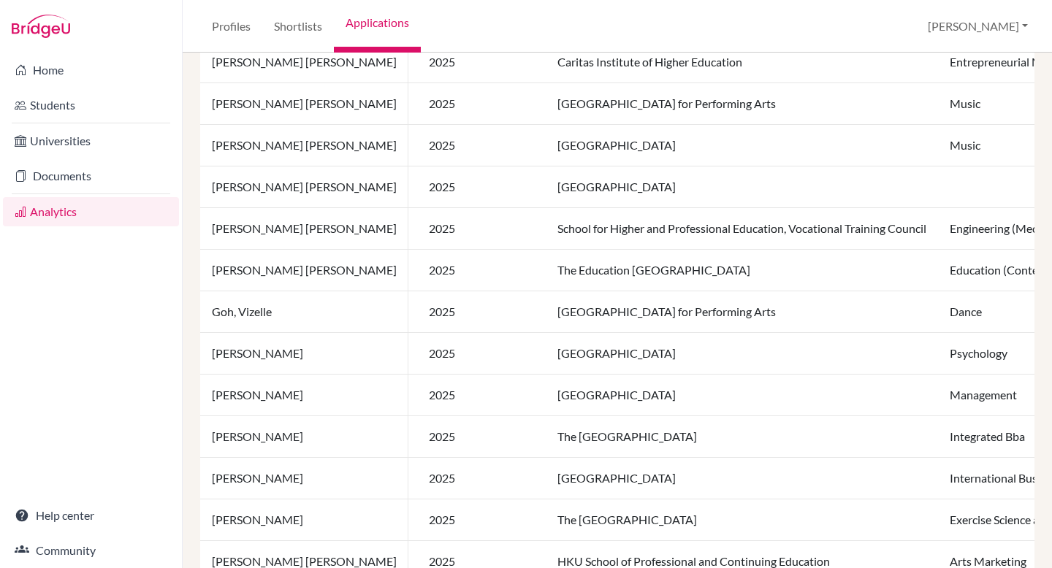
scroll to position [0, 0]
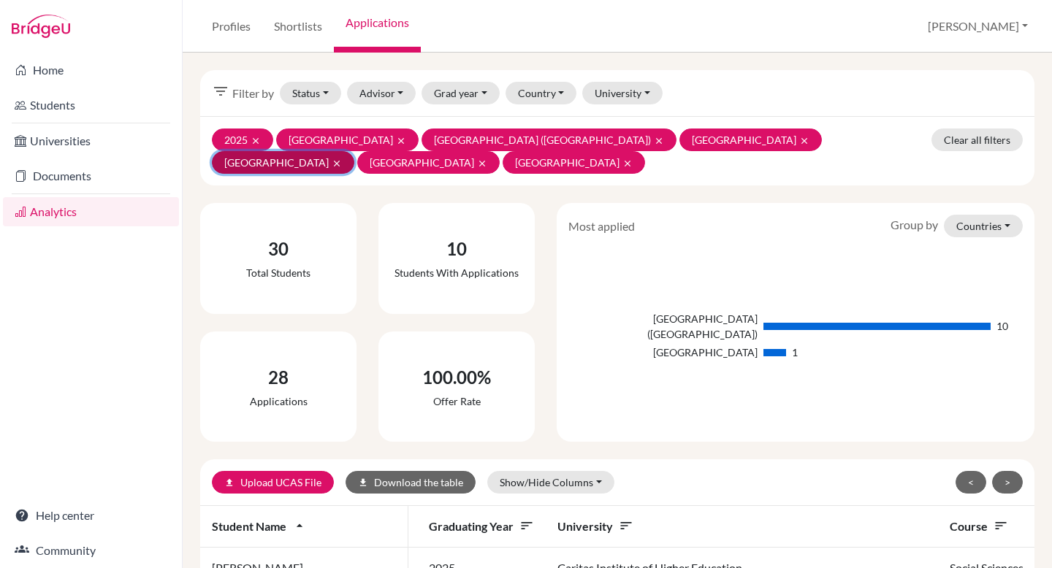
click at [354, 151] on button "Philippines clear" at bounding box center [283, 162] width 142 height 23
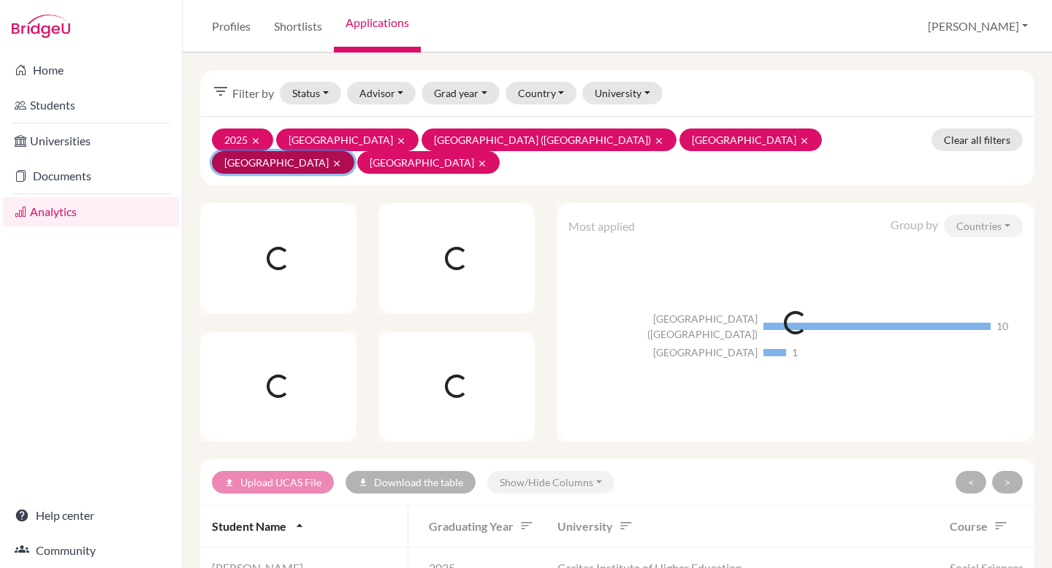
click at [354, 151] on button "Singapore clear" at bounding box center [283, 162] width 142 height 23
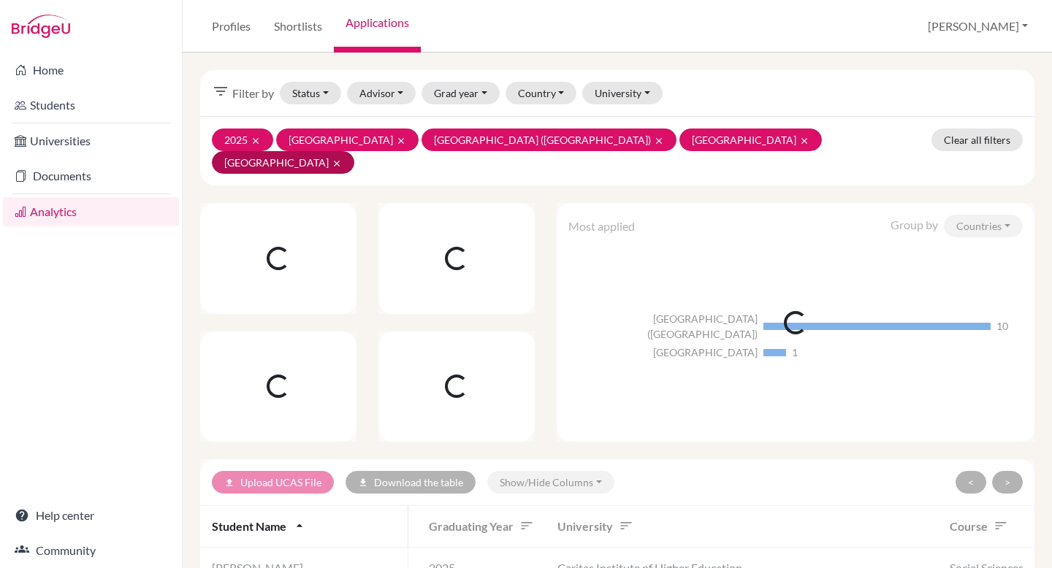
drag, startPoint x: 611, startPoint y: 140, endPoint x: 598, endPoint y: 140, distance: 12.4
click at [610, 140] on div "2025 clear [GEOGRAPHIC_DATA] clear [GEOGRAPHIC_DATA] ([GEOGRAPHIC_DATA]) clear …" at bounding box center [617, 150] width 834 height 69
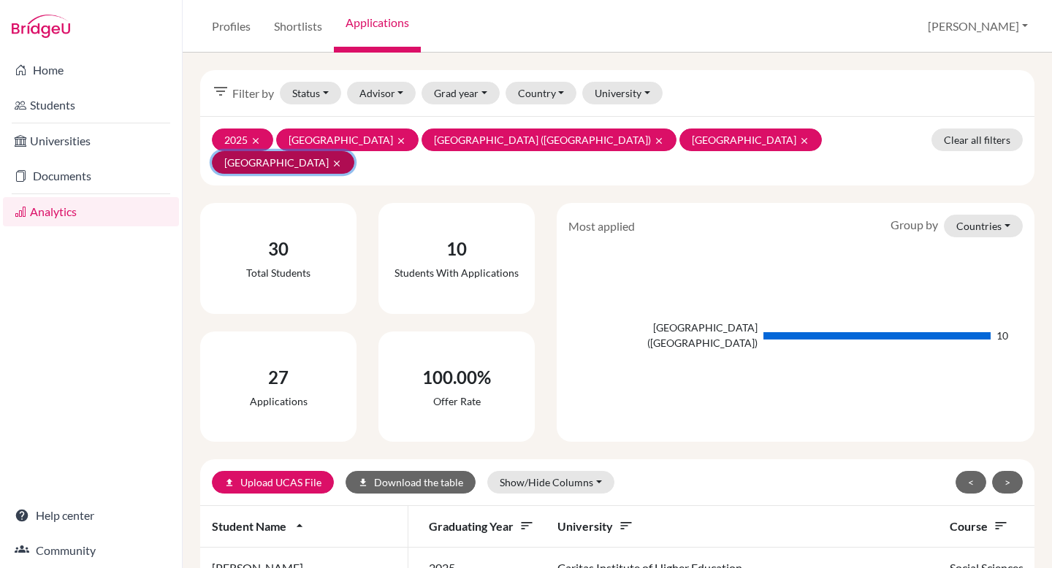
click at [342, 158] on icon "clear" at bounding box center [337, 163] width 10 height 10
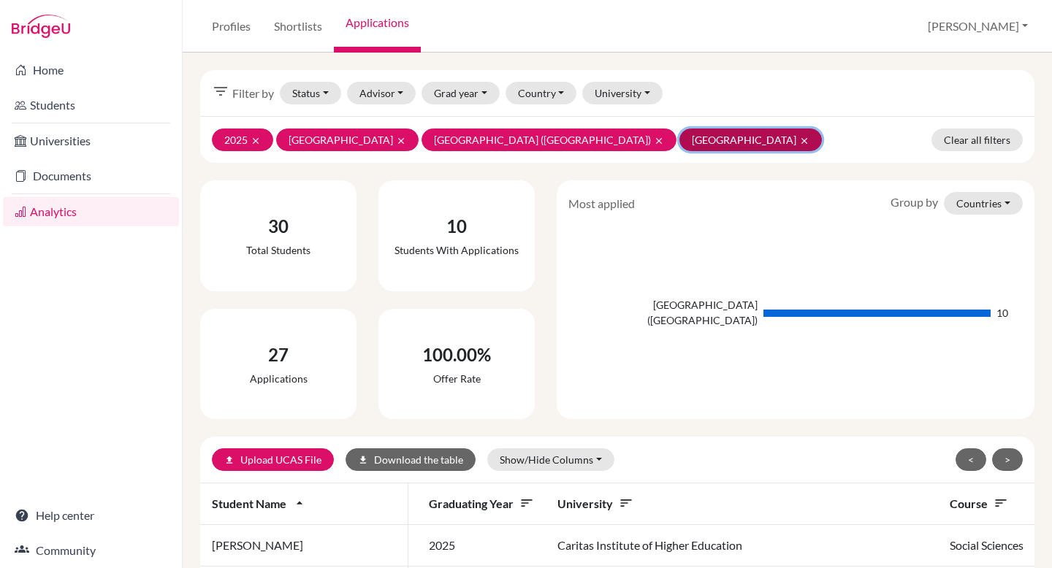
click at [799, 145] on icon "clear" at bounding box center [804, 141] width 10 height 10
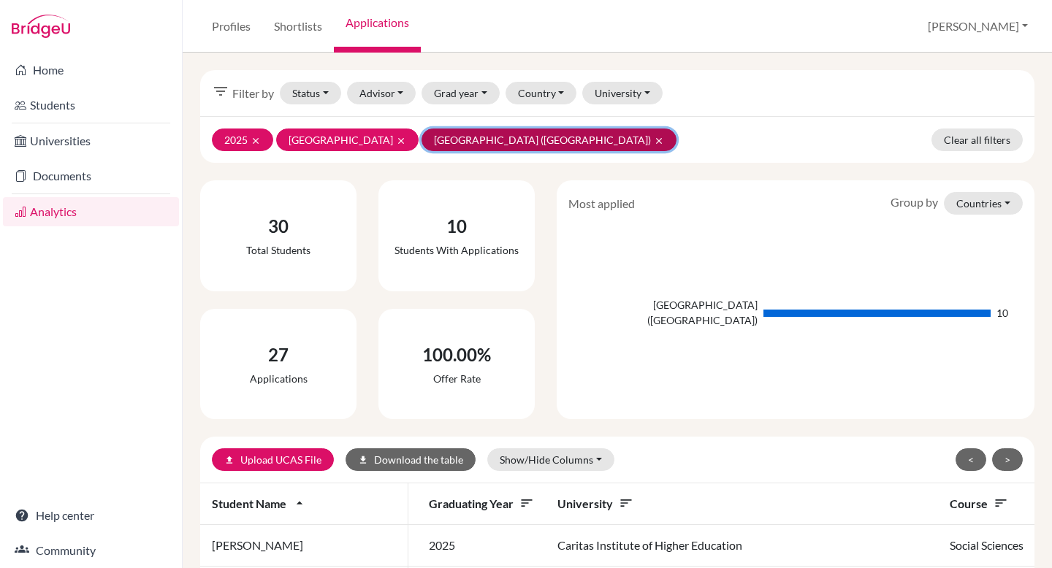
click at [654, 144] on icon "clear" at bounding box center [659, 141] width 10 height 10
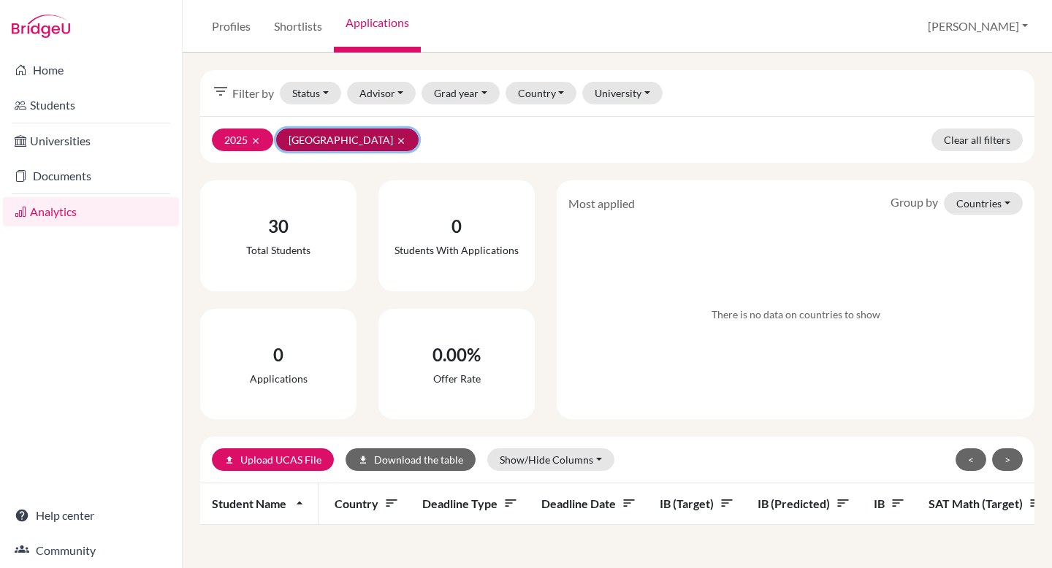
click at [396, 142] on icon "clear" at bounding box center [401, 141] width 10 height 10
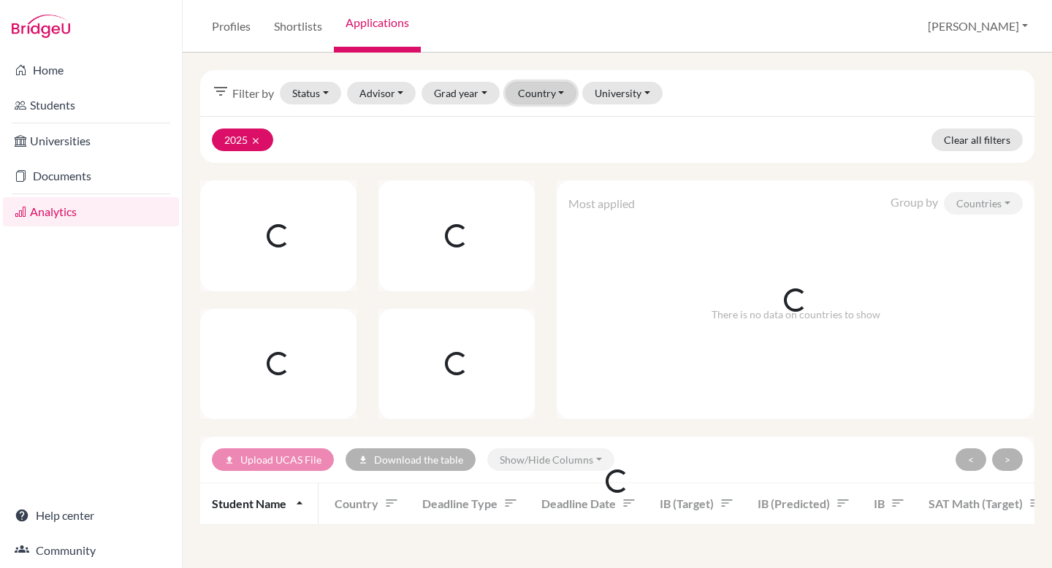
click at [556, 97] on button "Country" at bounding box center [541, 93] width 72 height 23
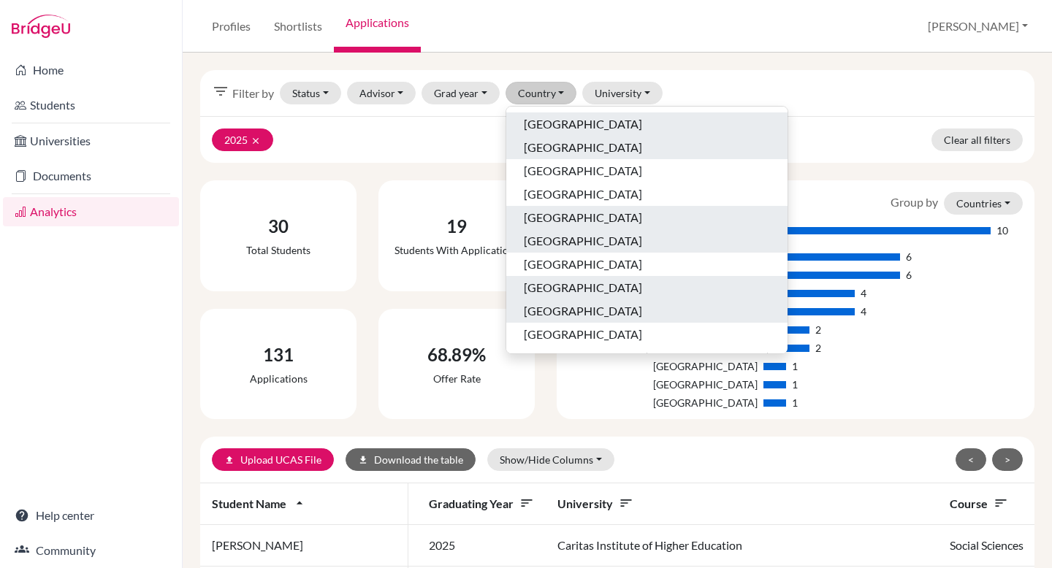
click at [554, 129] on span "[GEOGRAPHIC_DATA]" at bounding box center [583, 124] width 118 height 18
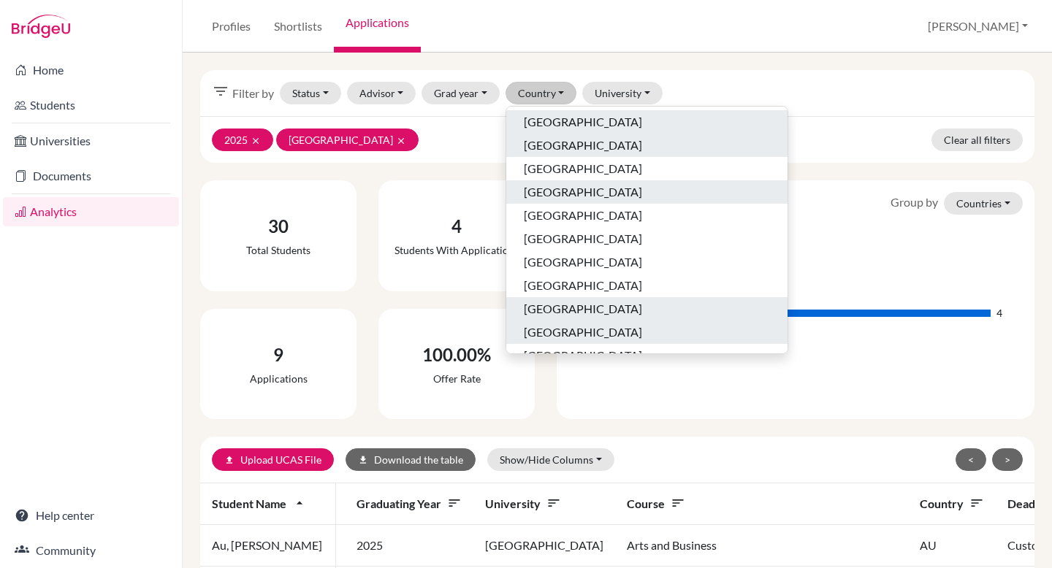
scroll to position [319, 0]
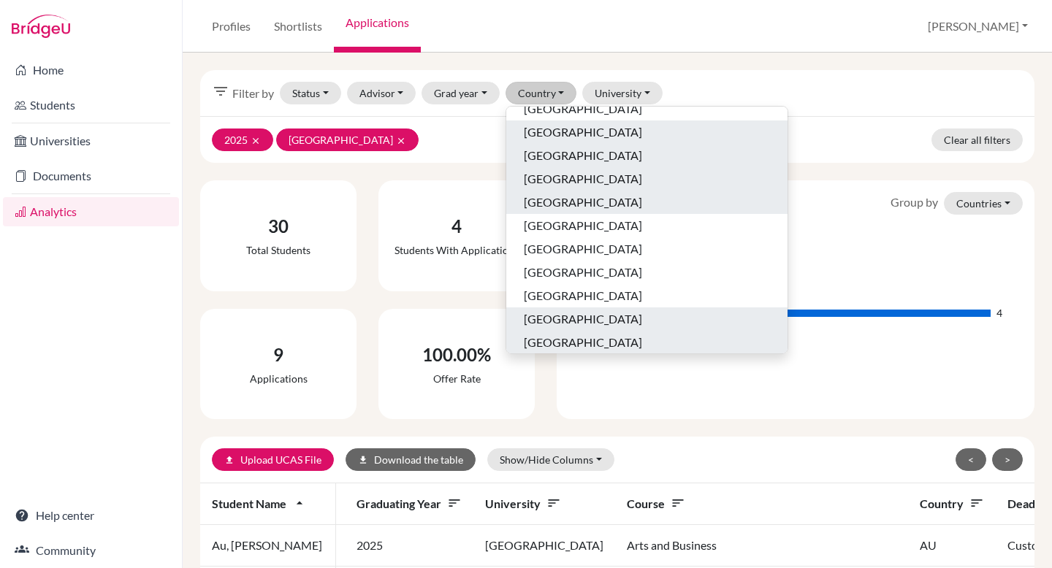
click at [525, 182] on span "[GEOGRAPHIC_DATA]" at bounding box center [583, 179] width 118 height 18
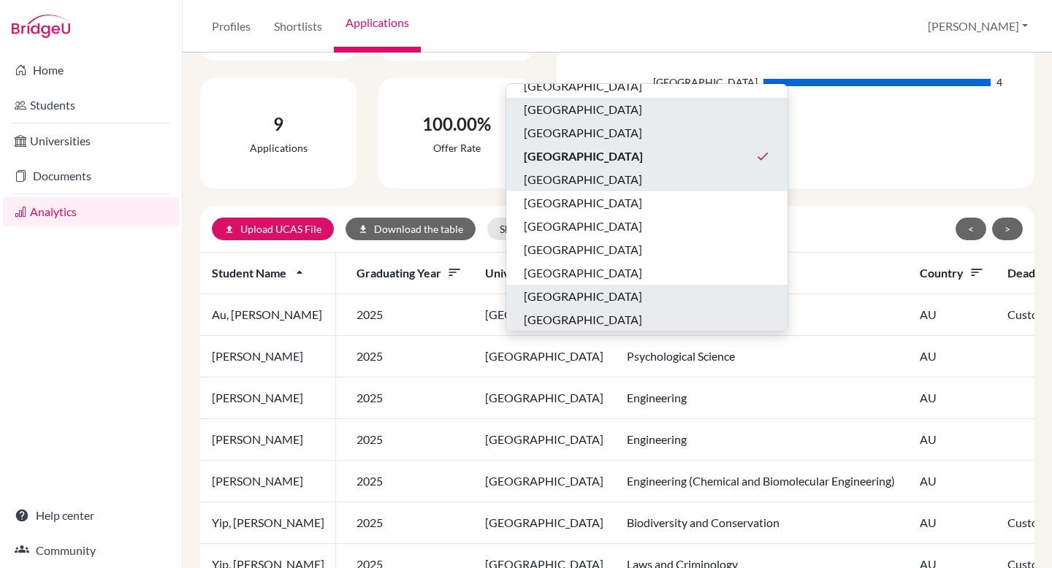
scroll to position [367, 0]
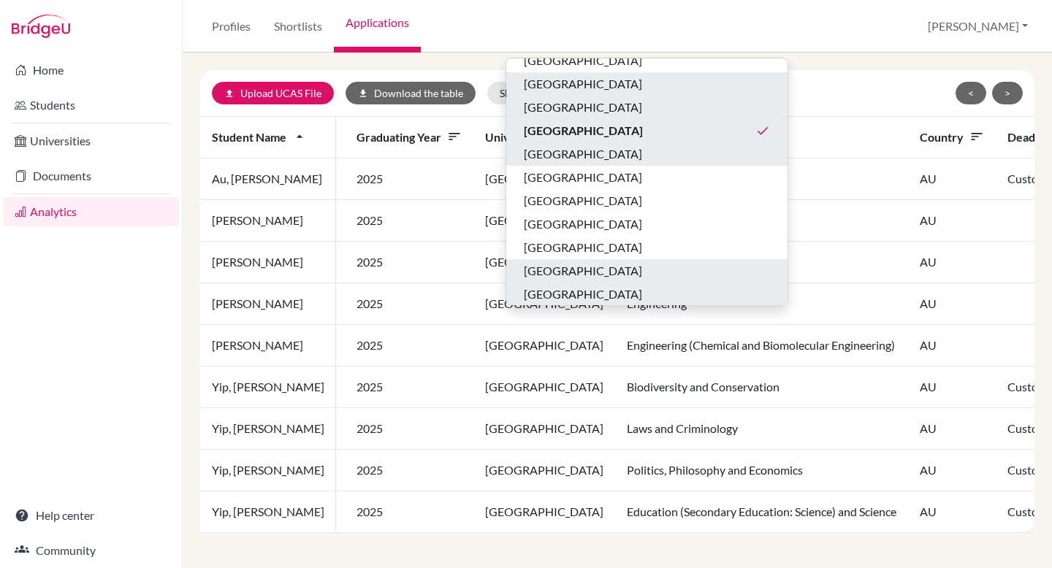
click at [676, 31] on div "Profiles Shortlists Applications [PERSON_NAME] Profile School Settings Log out" at bounding box center [617, 26] width 869 height 53
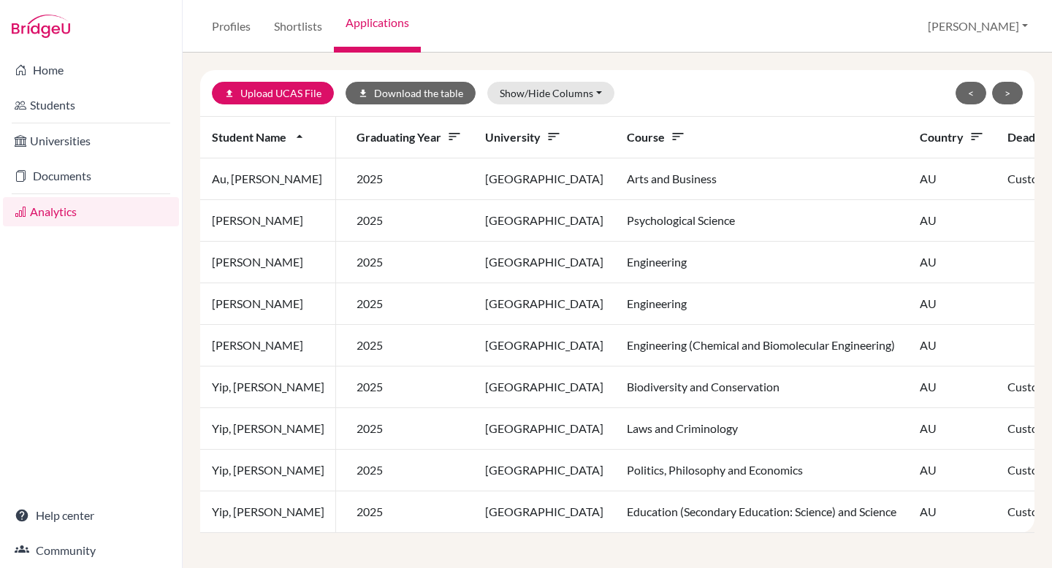
scroll to position [0, 0]
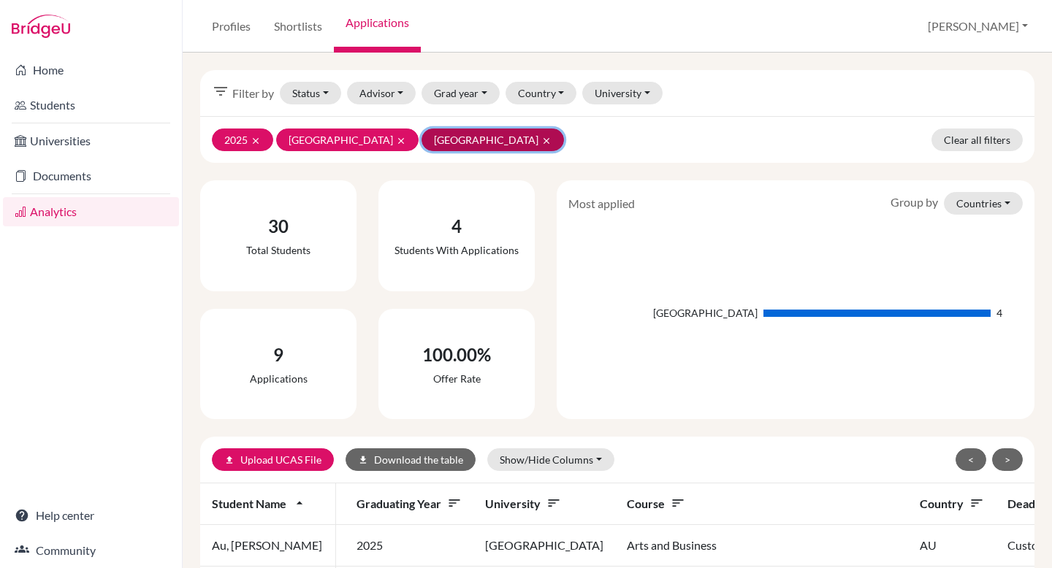
click at [541, 141] on icon "clear" at bounding box center [546, 141] width 10 height 10
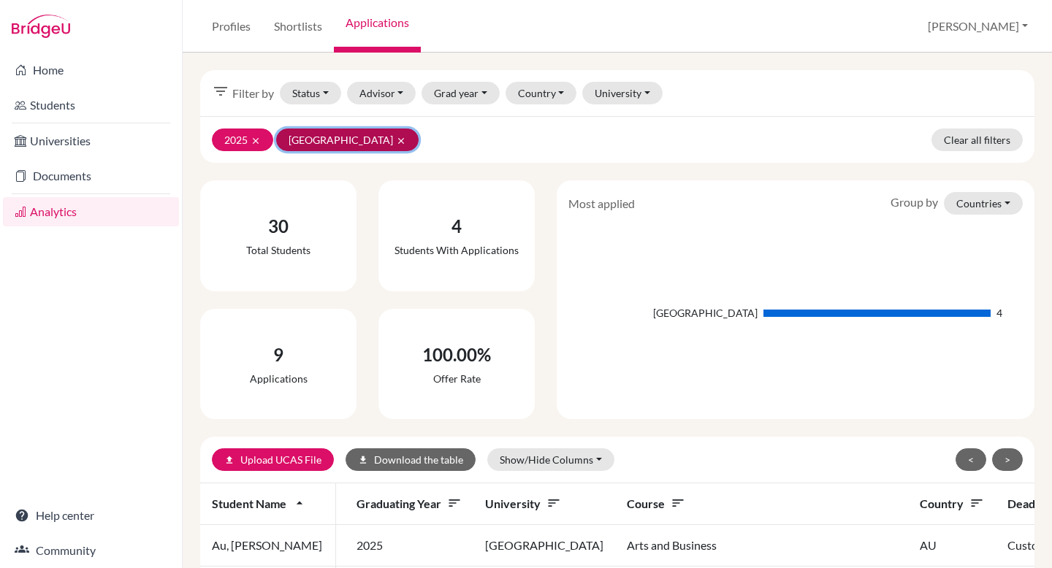
click at [396, 143] on icon "clear" at bounding box center [401, 141] width 10 height 10
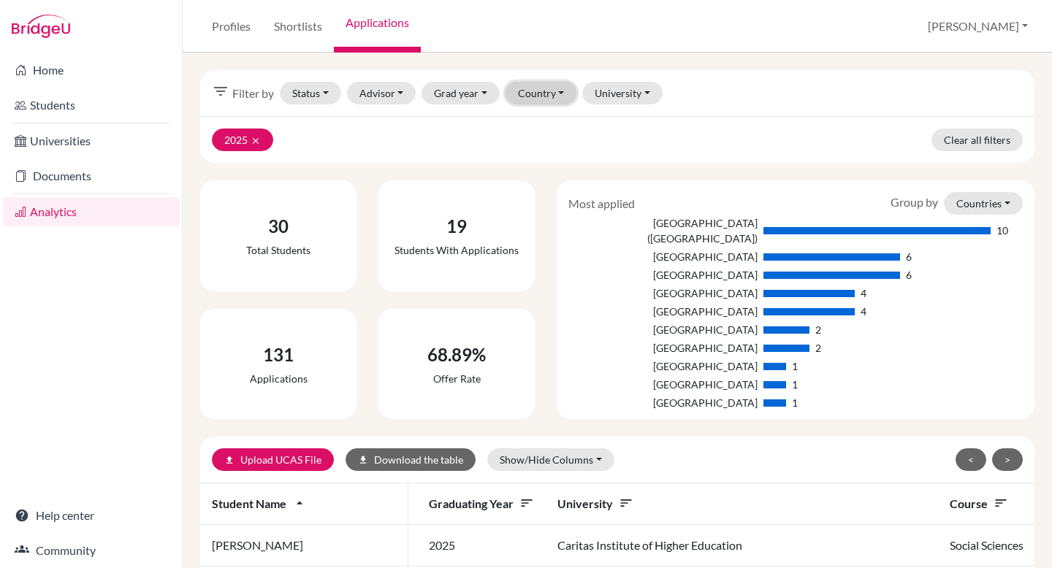
click at [553, 87] on button "Country" at bounding box center [541, 93] width 72 height 23
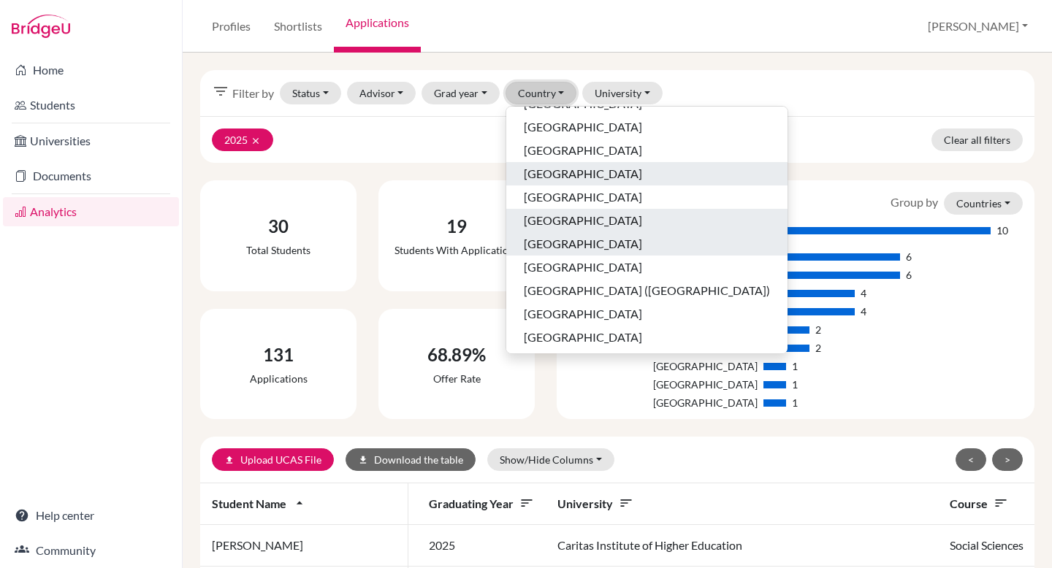
scroll to position [68, 0]
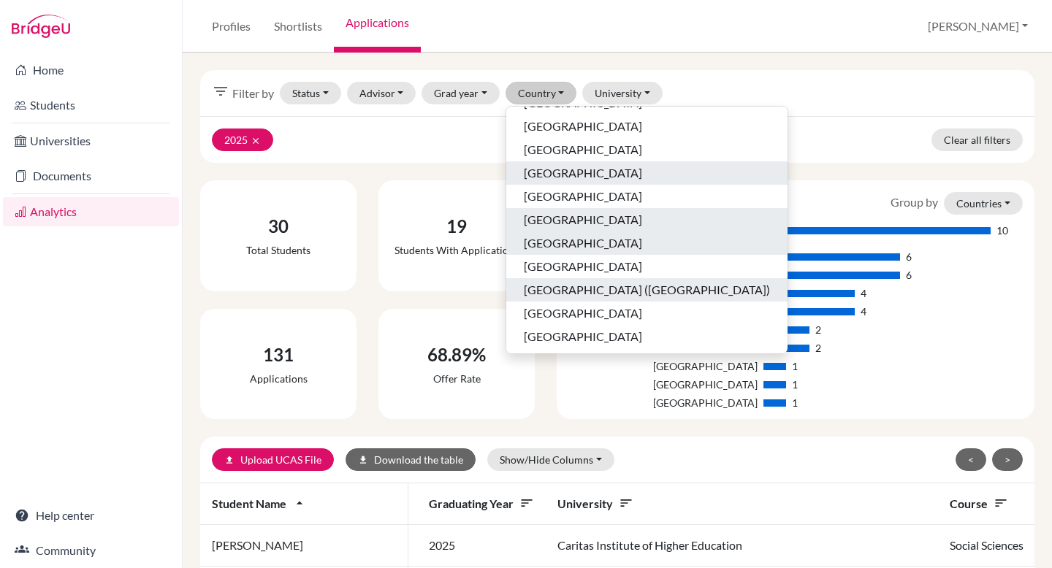
click at [535, 282] on span "[GEOGRAPHIC_DATA] ([GEOGRAPHIC_DATA])" at bounding box center [647, 290] width 246 height 18
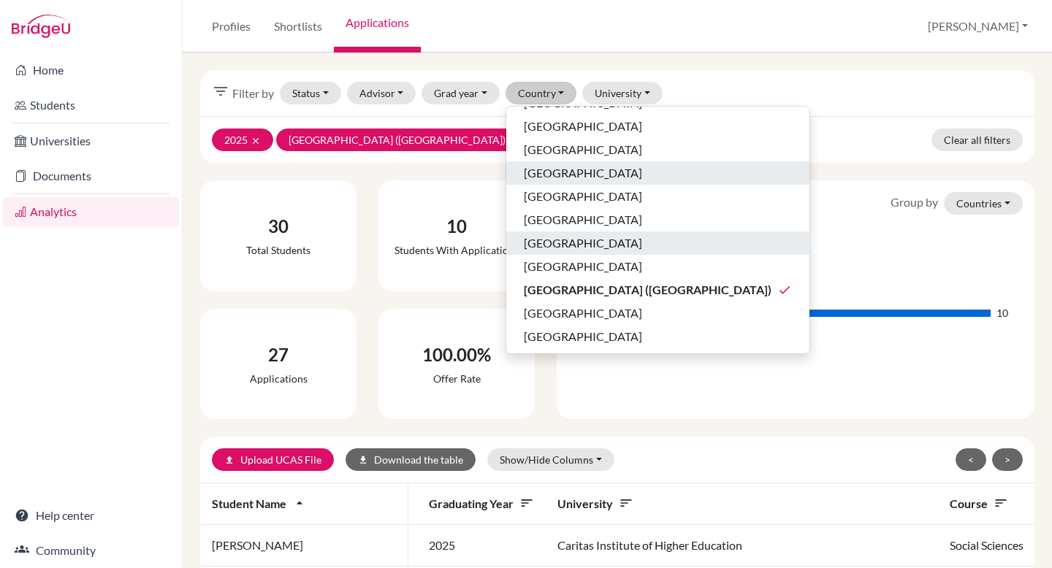
click at [722, 148] on div "2025 clear [GEOGRAPHIC_DATA] ([GEOGRAPHIC_DATA]) clear Clear all filters" at bounding box center [617, 139] width 834 height 47
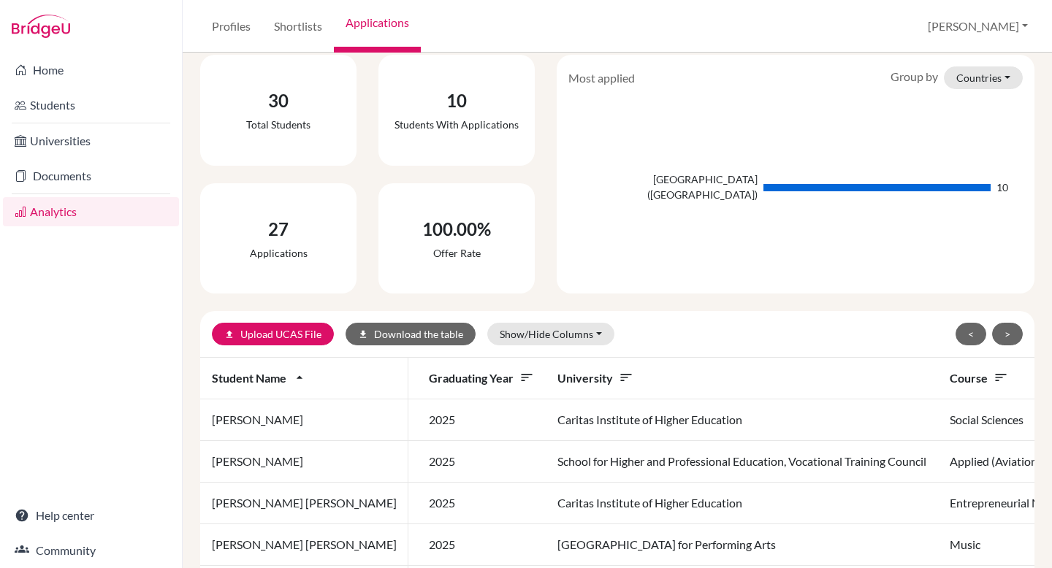
scroll to position [123, 0]
